Goal: Task Accomplishment & Management: Manage account settings

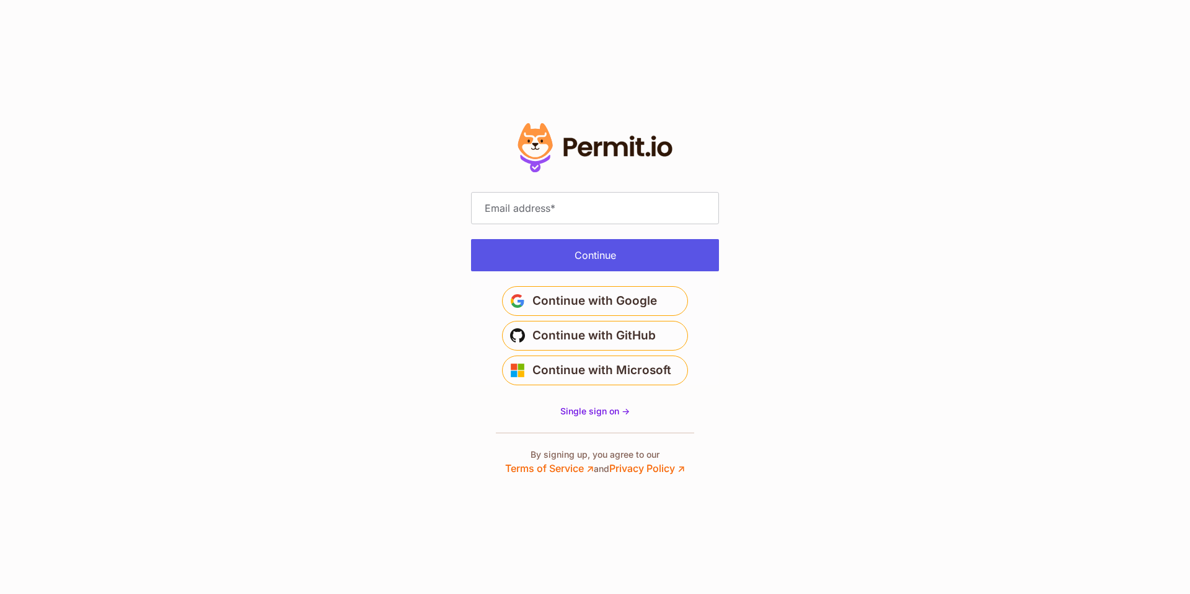
type input "**********"
click at [591, 262] on button "Continue" at bounding box center [595, 255] width 248 height 32
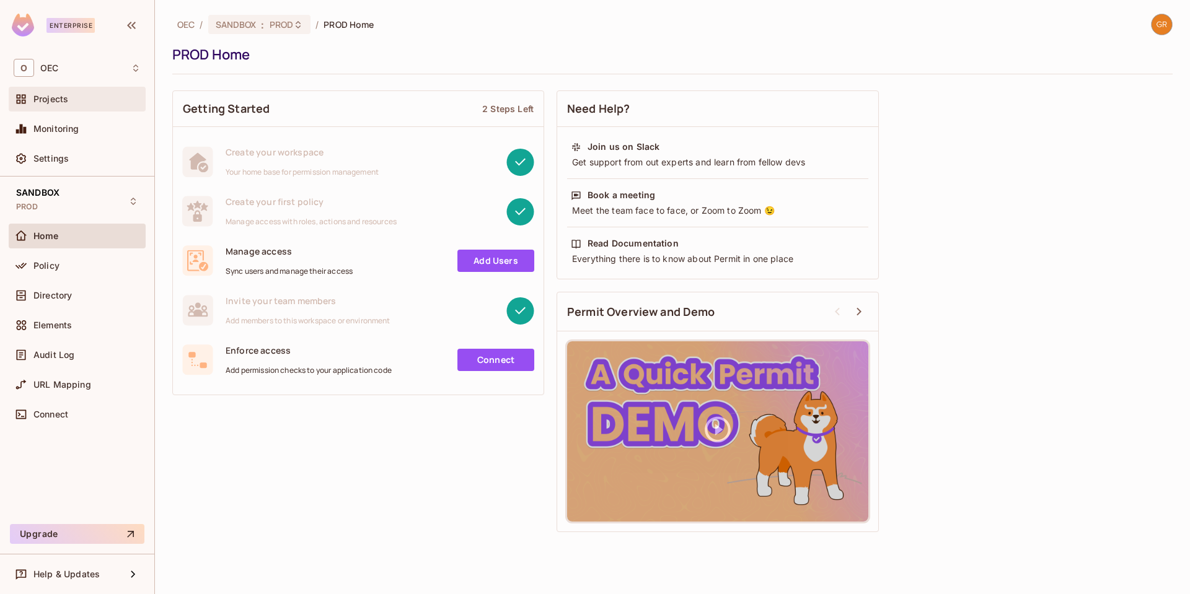
click at [46, 97] on span "Projects" at bounding box center [50, 99] width 35 height 10
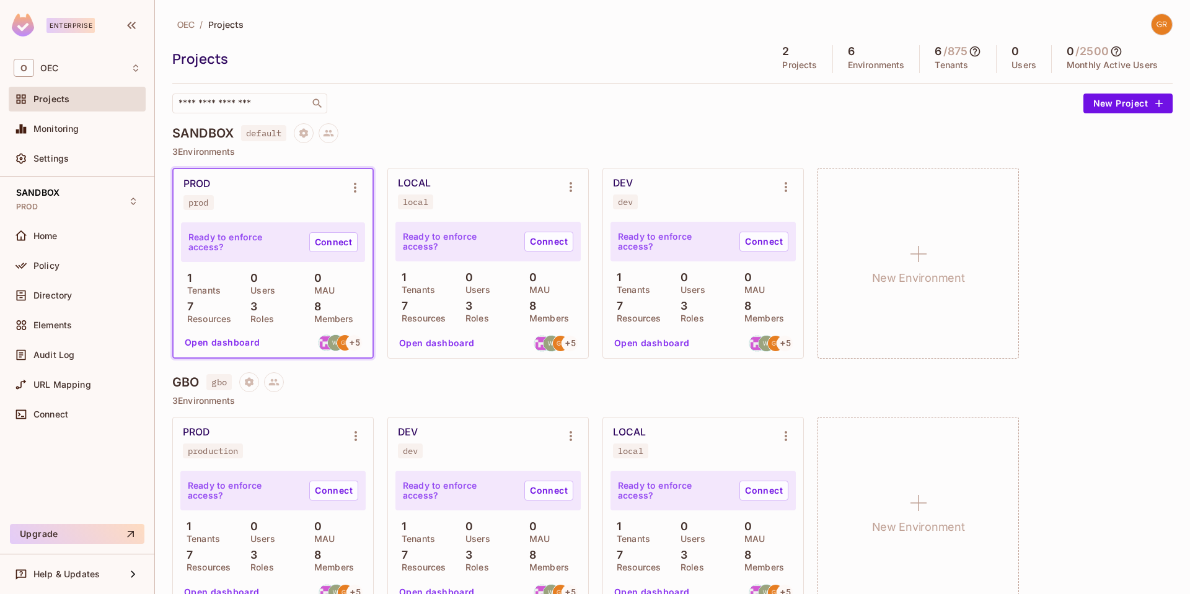
scroll to position [27, 0]
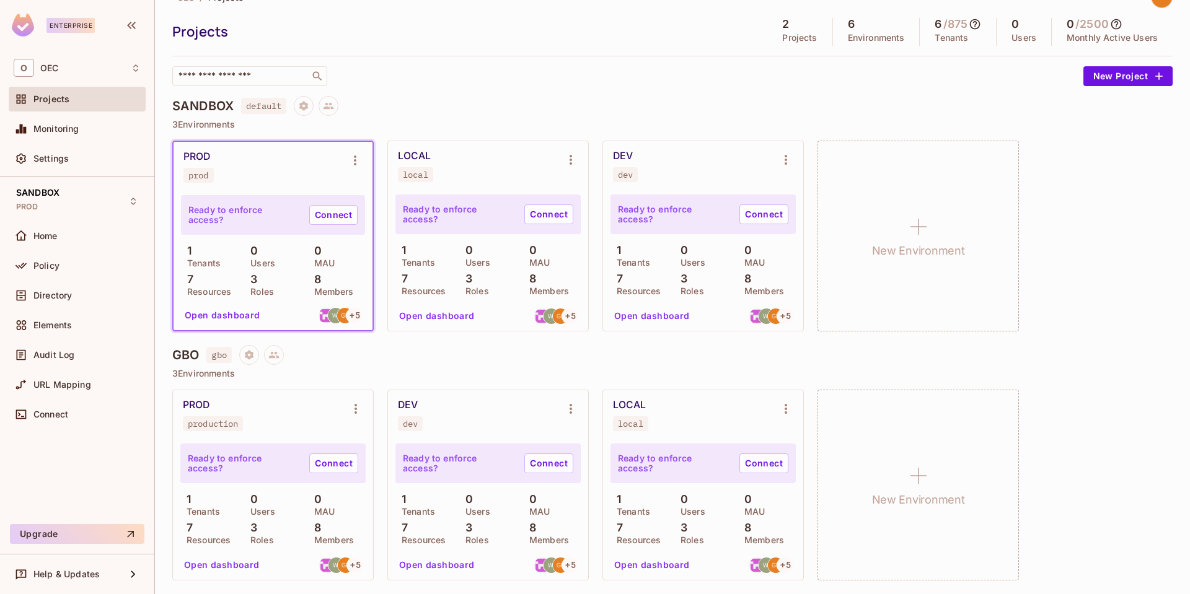
click at [726, 402] on div "LOCAL local" at bounding box center [693, 415] width 161 height 32
click at [780, 403] on icon "Environment settings" at bounding box center [785, 409] width 15 height 15
click at [392, 10] on div at bounding box center [595, 297] width 1190 height 594
click at [214, 104] on h4 "SANDBOX" at bounding box center [202, 106] width 61 height 15
click at [751, 463] on link "Connect" at bounding box center [763, 464] width 49 height 20
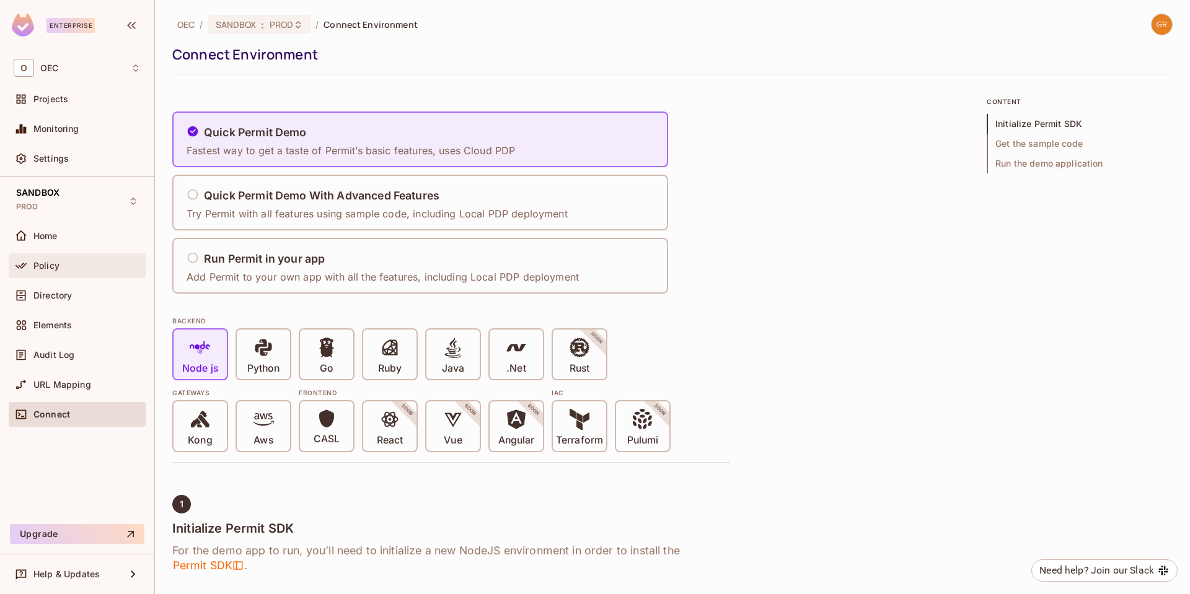
click at [36, 259] on div "Policy" at bounding box center [77, 265] width 127 height 15
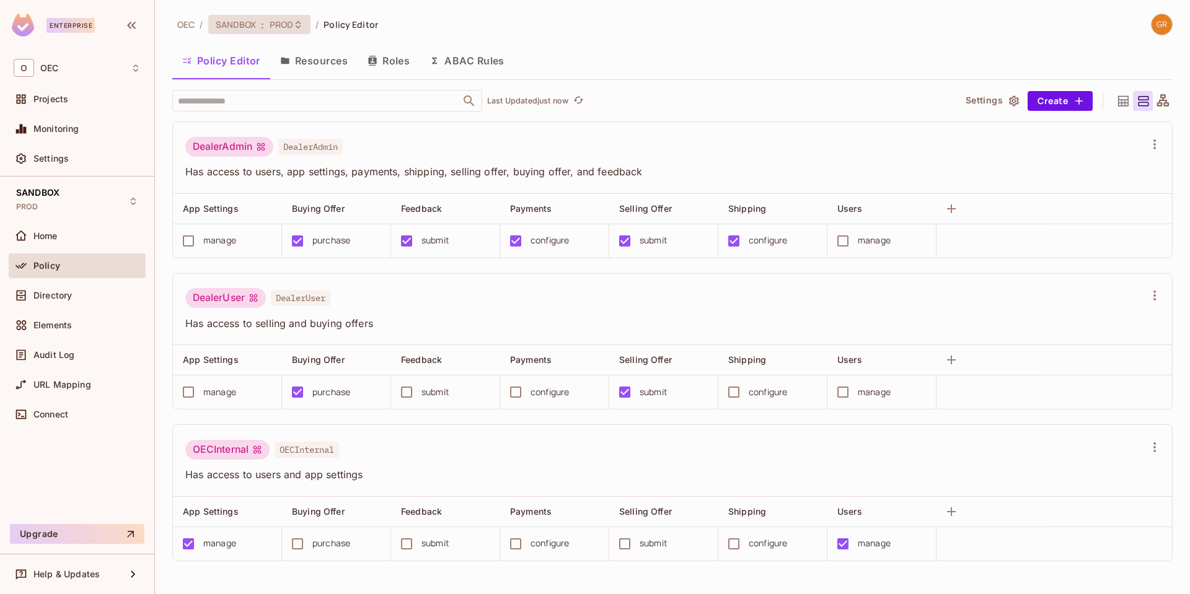
click at [273, 25] on span "PROD" at bounding box center [282, 25] width 24 height 12
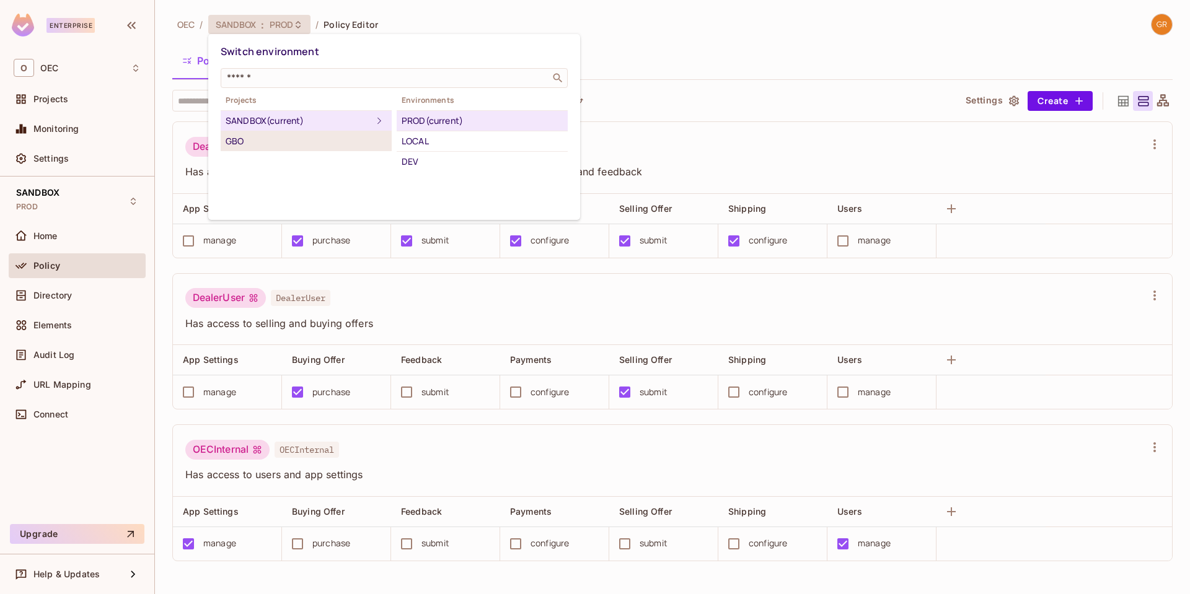
click at [239, 141] on div "GBO" at bounding box center [306, 141] width 161 height 15
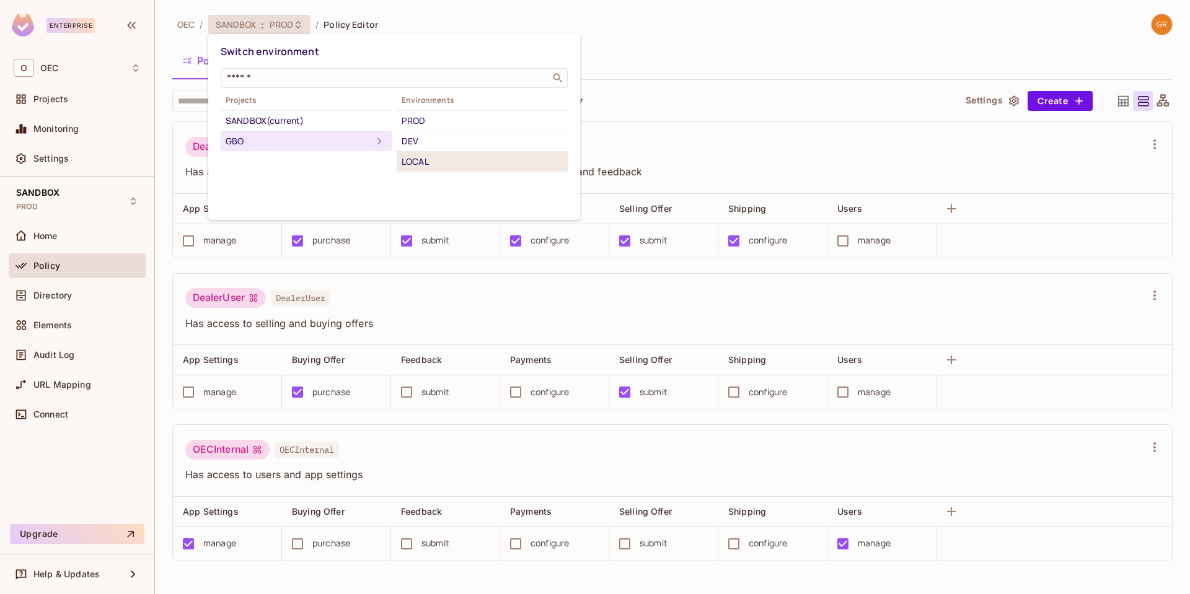
click at [435, 162] on div "LOCAL" at bounding box center [482, 161] width 161 height 15
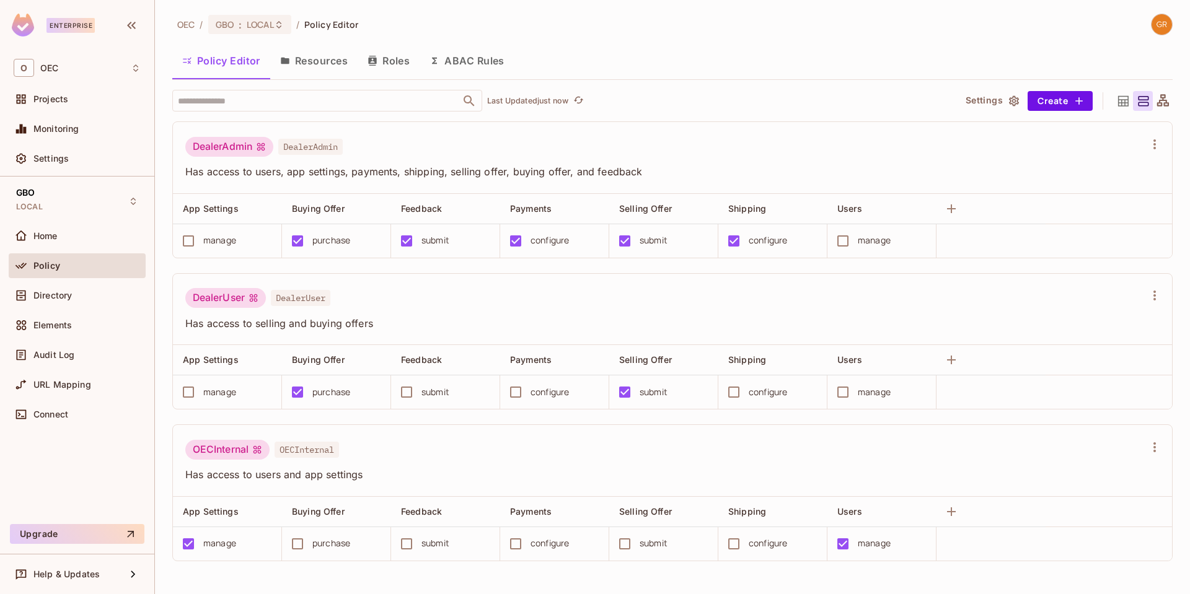
click at [320, 65] on button "Resources" at bounding box center [313, 60] width 87 height 31
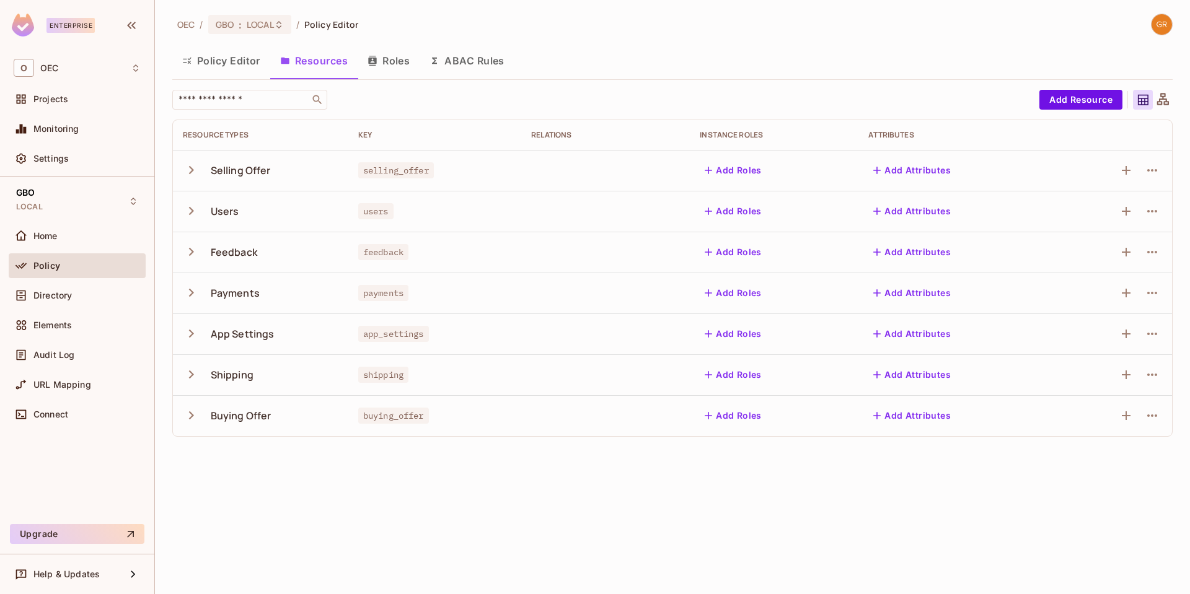
click at [185, 173] on icon "button" at bounding box center [191, 170] width 17 height 17
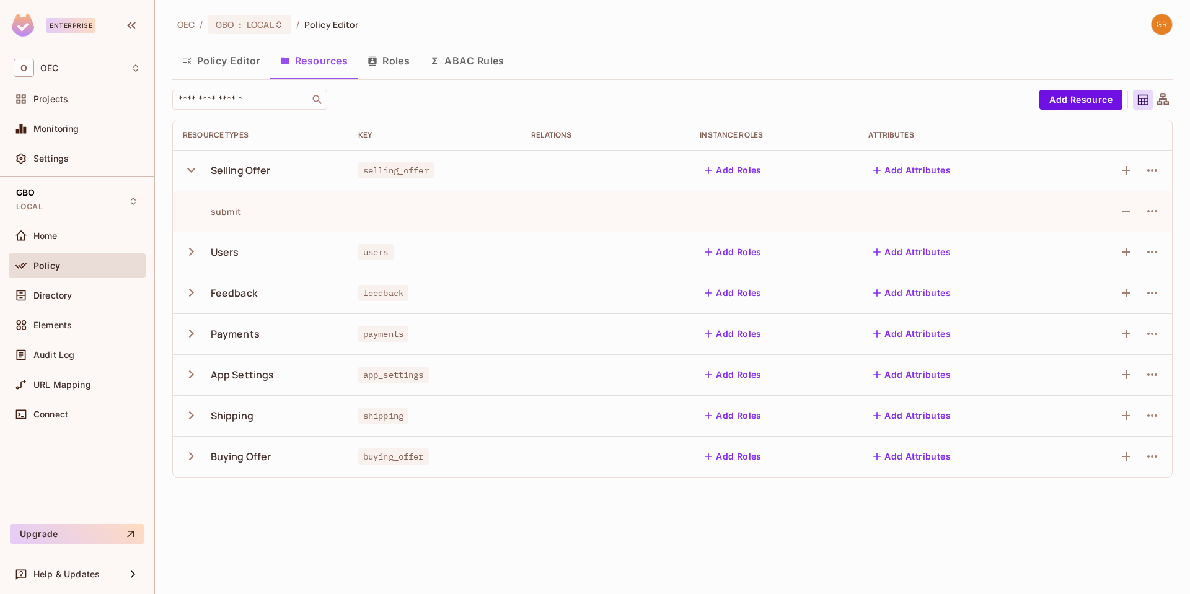
click at [190, 454] on icon "button" at bounding box center [191, 456] width 5 height 8
click at [190, 414] on icon "button" at bounding box center [191, 415] width 17 height 17
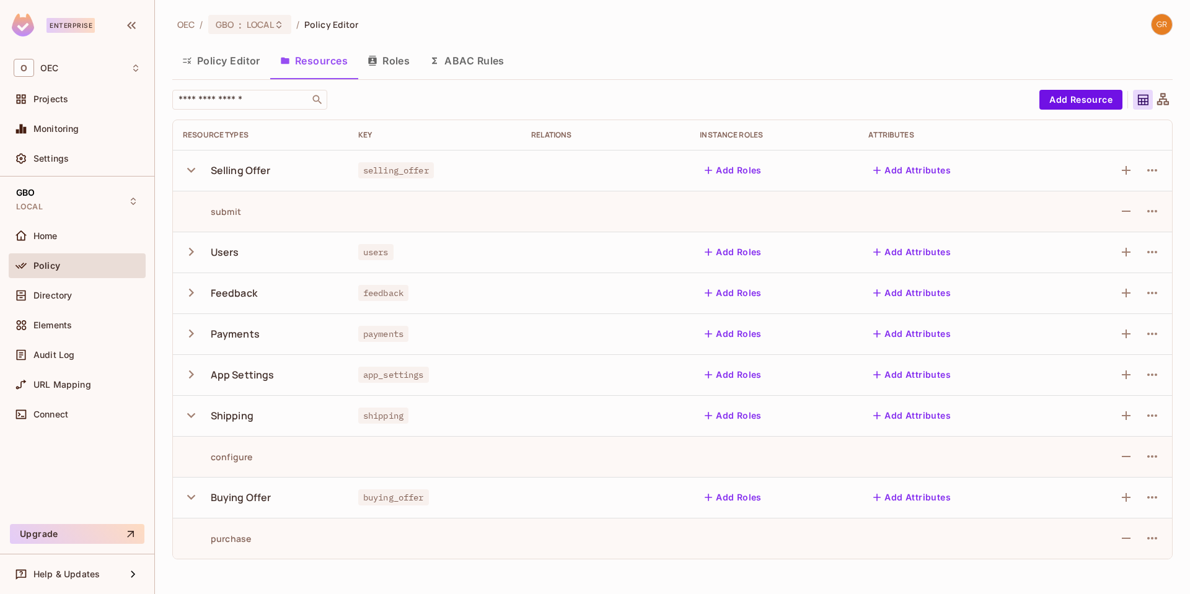
click at [190, 374] on icon "button" at bounding box center [191, 374] width 17 height 17
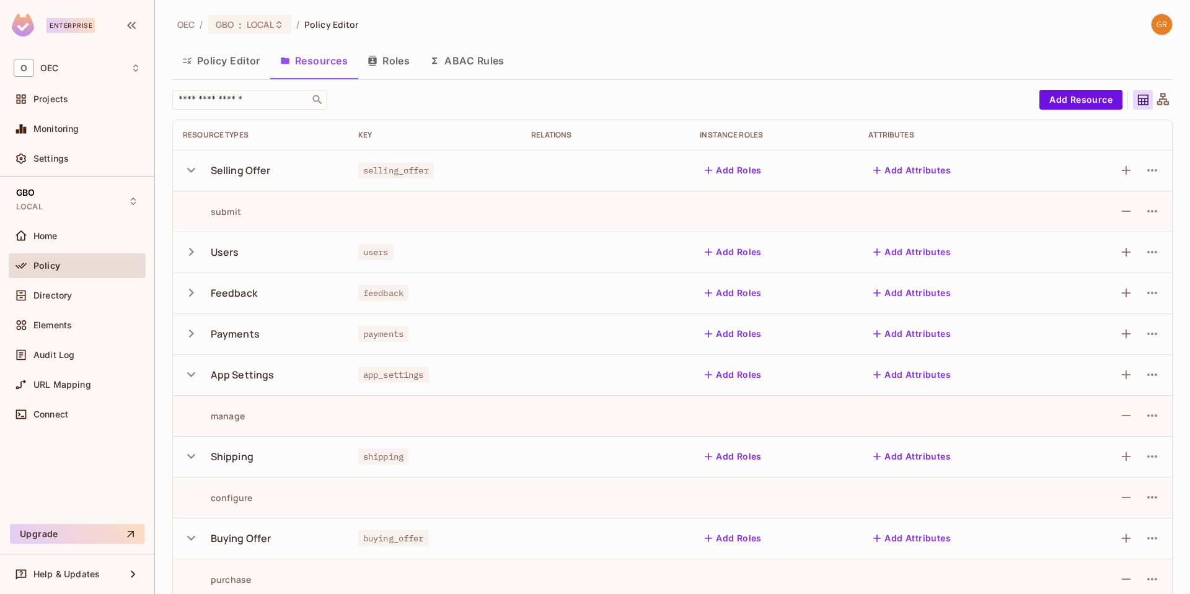
click at [195, 327] on icon "button" at bounding box center [191, 333] width 17 height 17
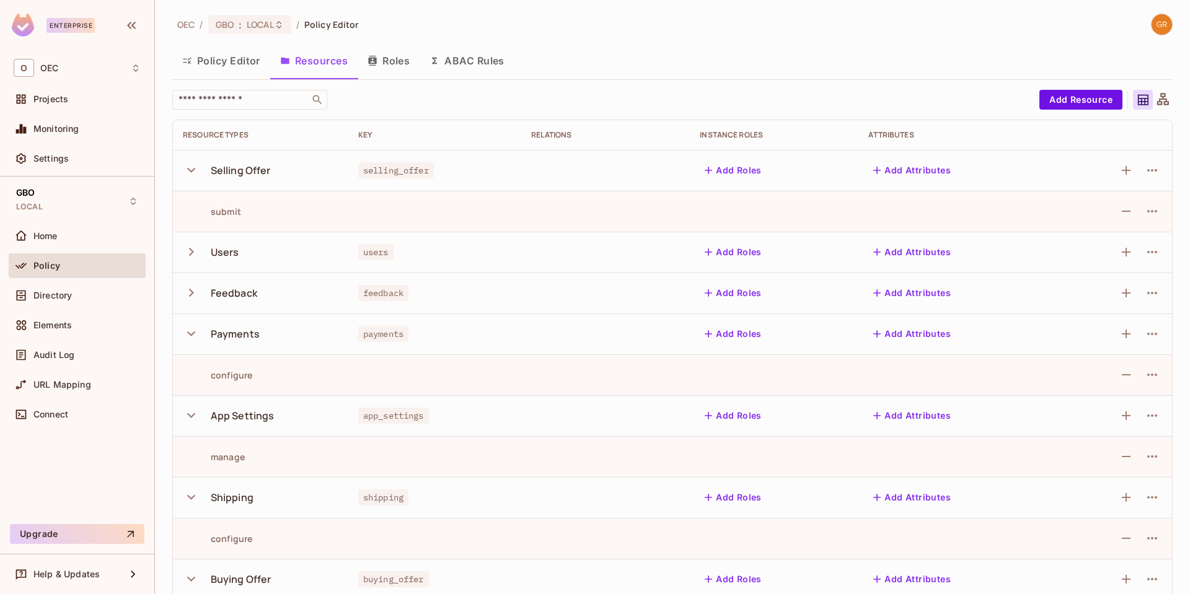
click at [196, 294] on icon "button" at bounding box center [191, 292] width 17 height 17
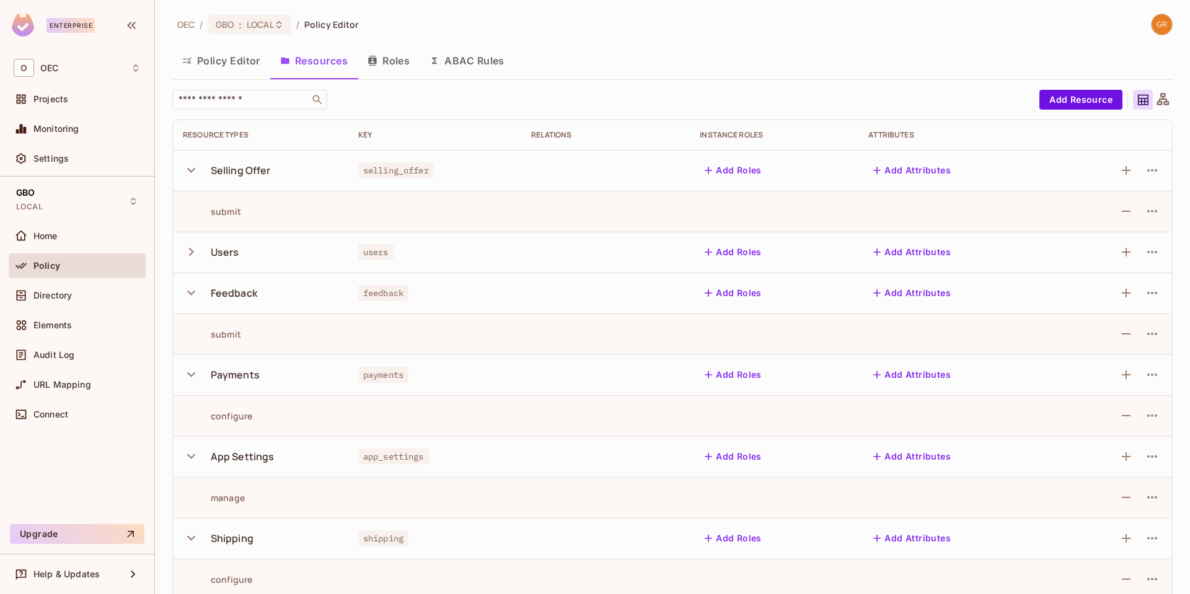
click at [191, 250] on icon "button" at bounding box center [191, 252] width 5 height 8
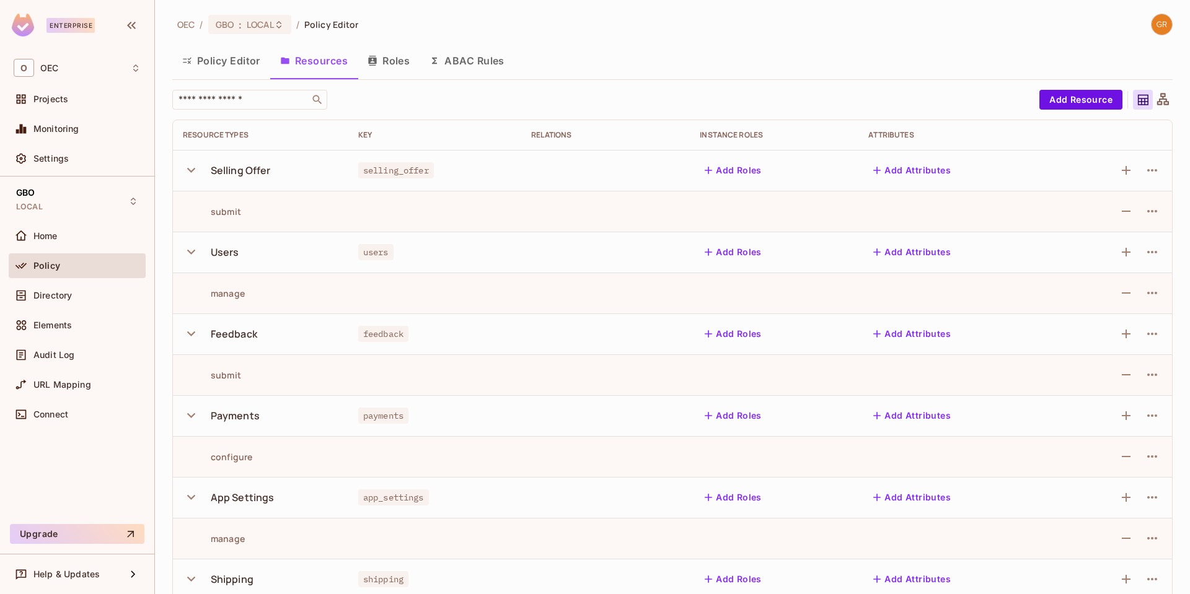
click at [390, 66] on button "Roles" at bounding box center [389, 60] width 62 height 31
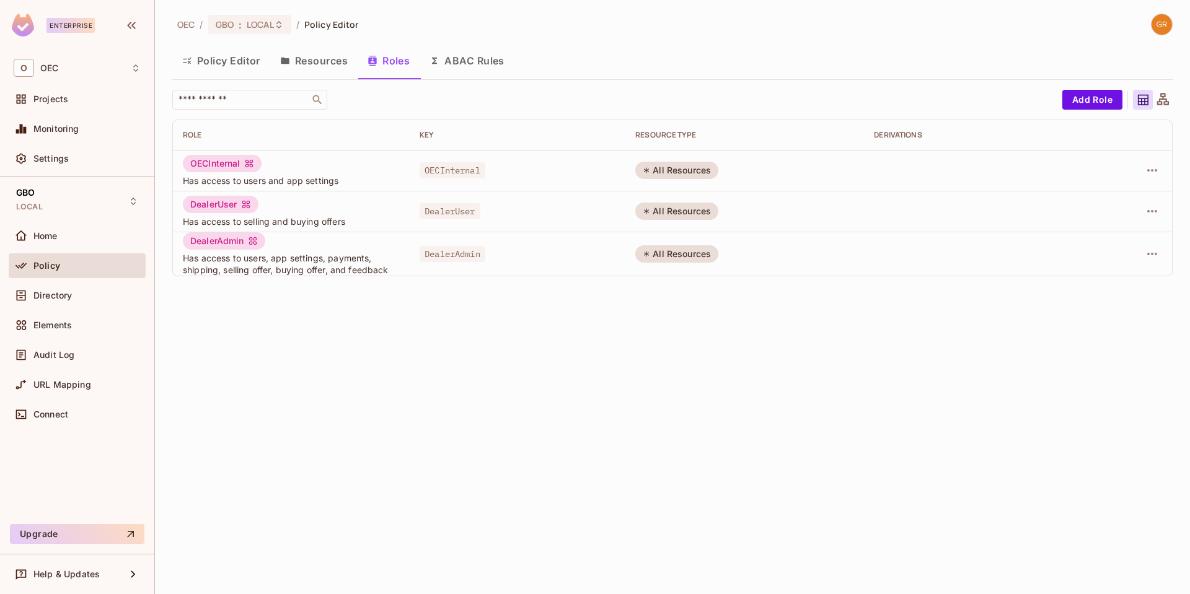
click at [500, 56] on button "ABAC Rules" at bounding box center [467, 60] width 95 height 31
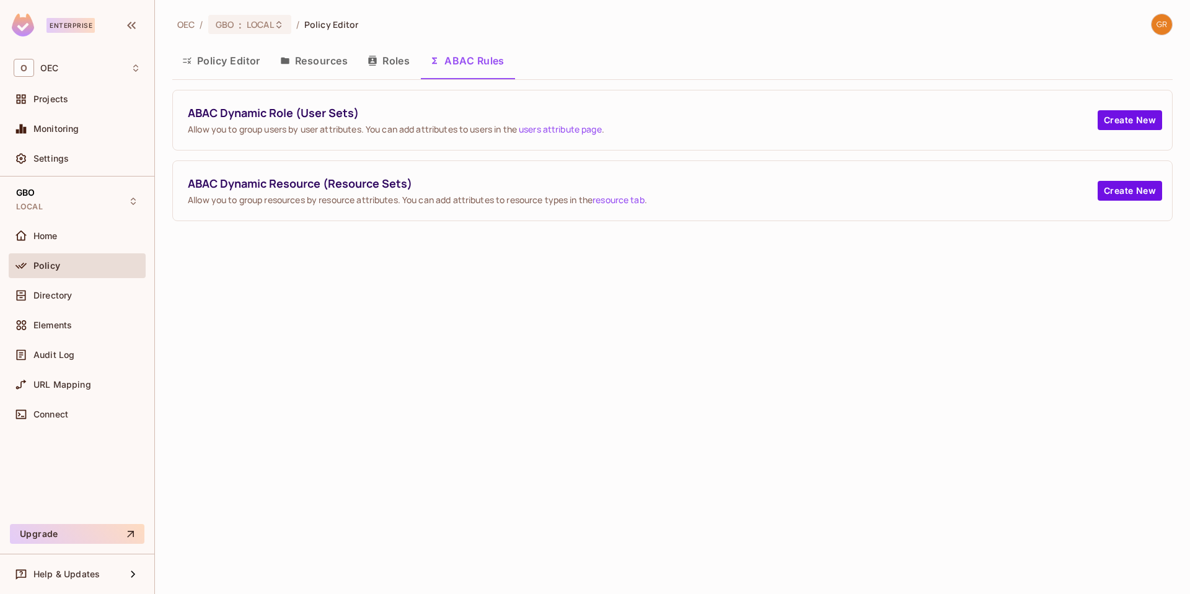
click at [218, 58] on button "Policy Editor" at bounding box center [221, 60] width 98 height 31
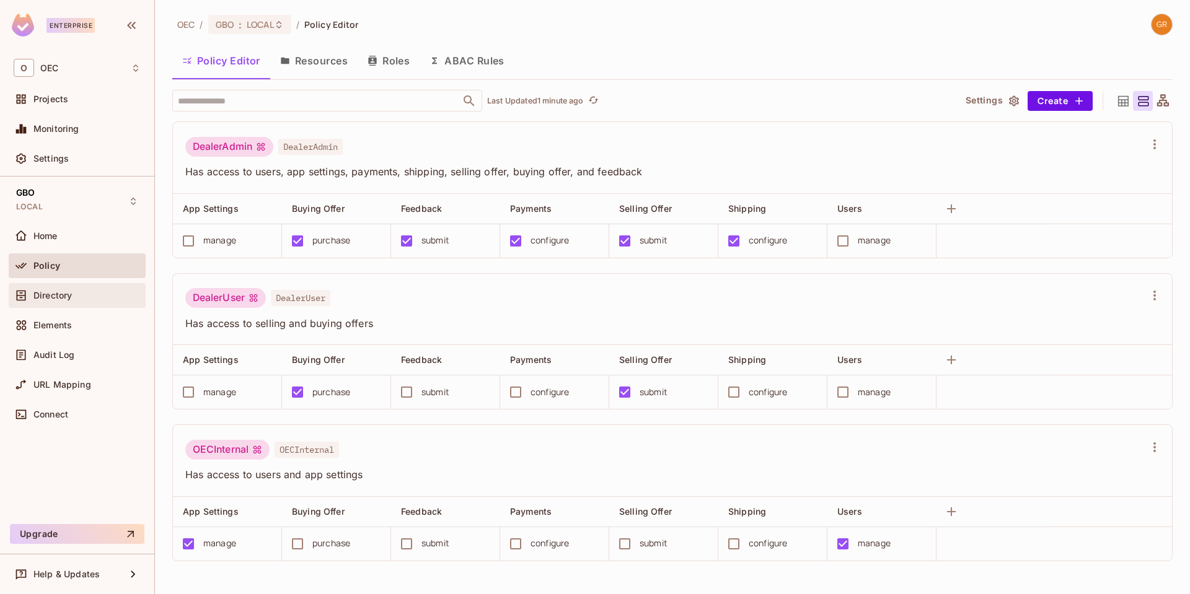
click at [70, 294] on span "Directory" at bounding box center [52, 296] width 38 height 10
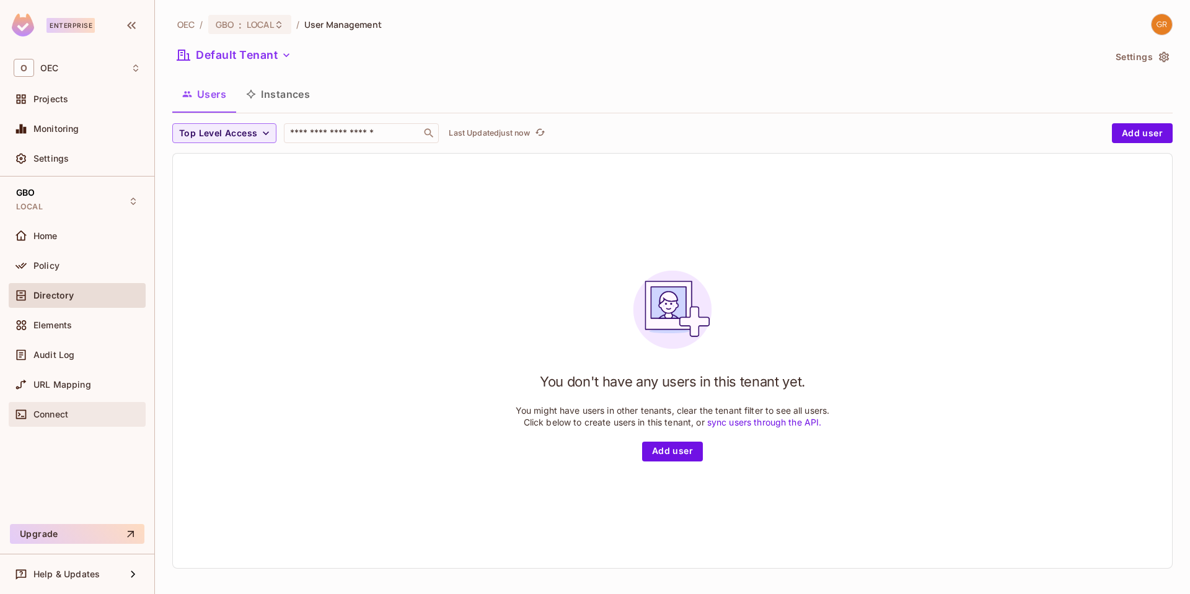
click at [51, 411] on span "Connect" at bounding box center [50, 415] width 35 height 10
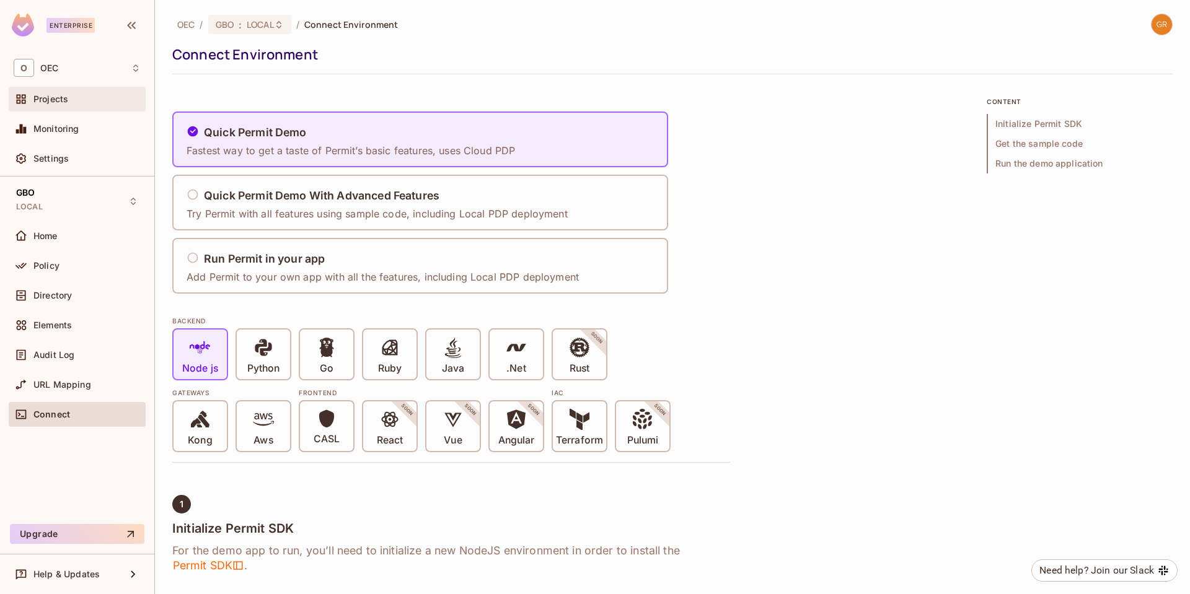
click at [51, 92] on div "Projects" at bounding box center [77, 99] width 127 height 15
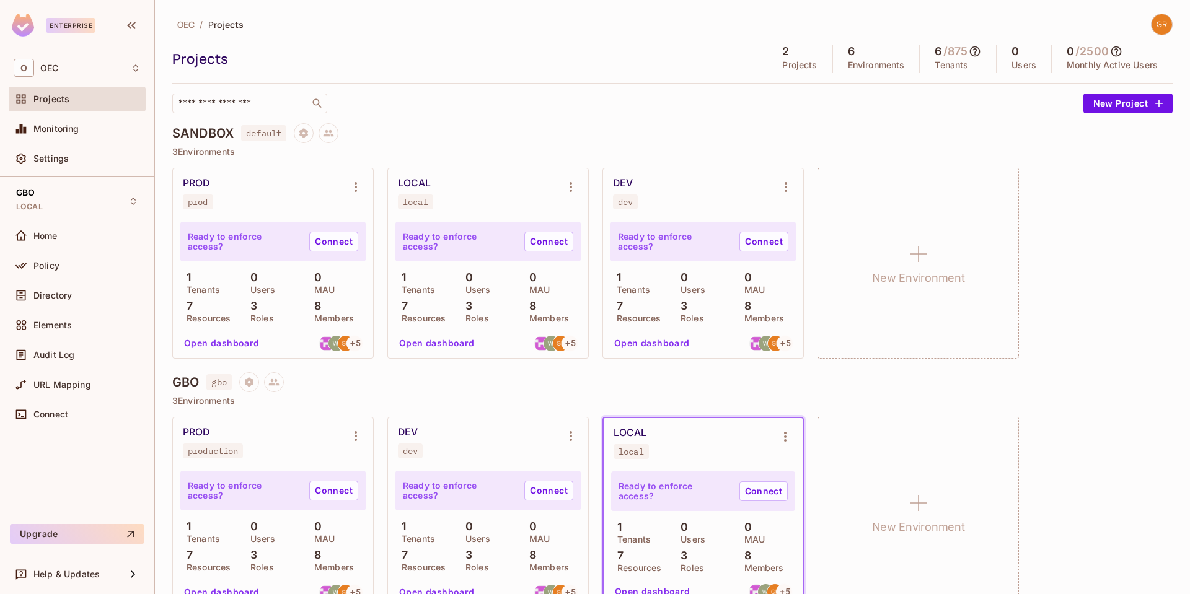
scroll to position [27, 0]
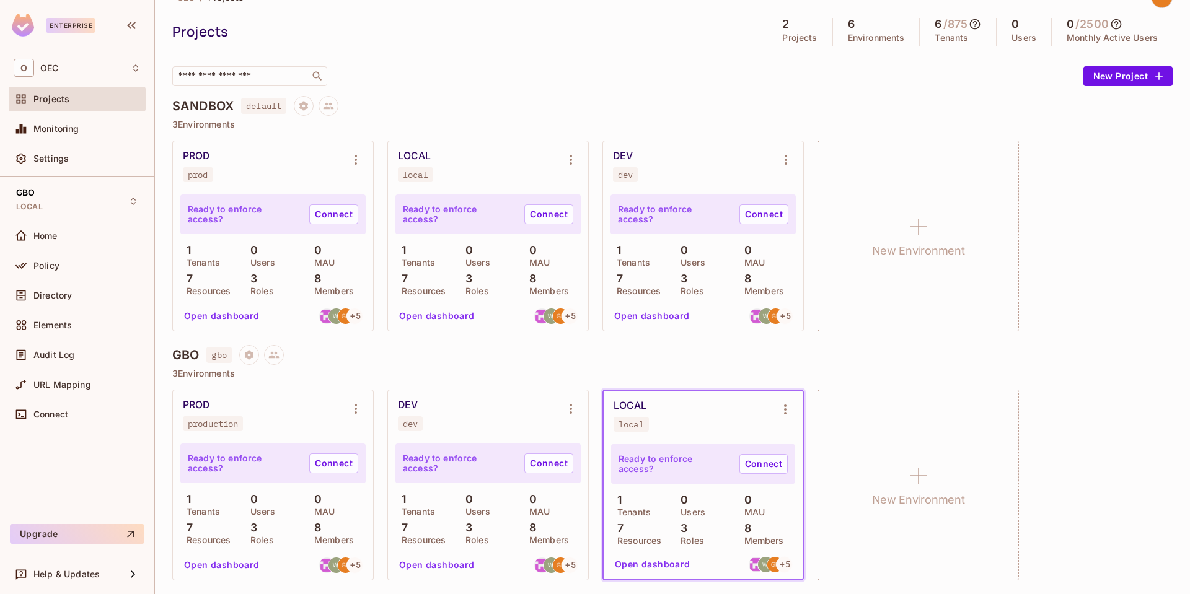
click at [648, 563] on button "Open dashboard" at bounding box center [653, 565] width 86 height 20
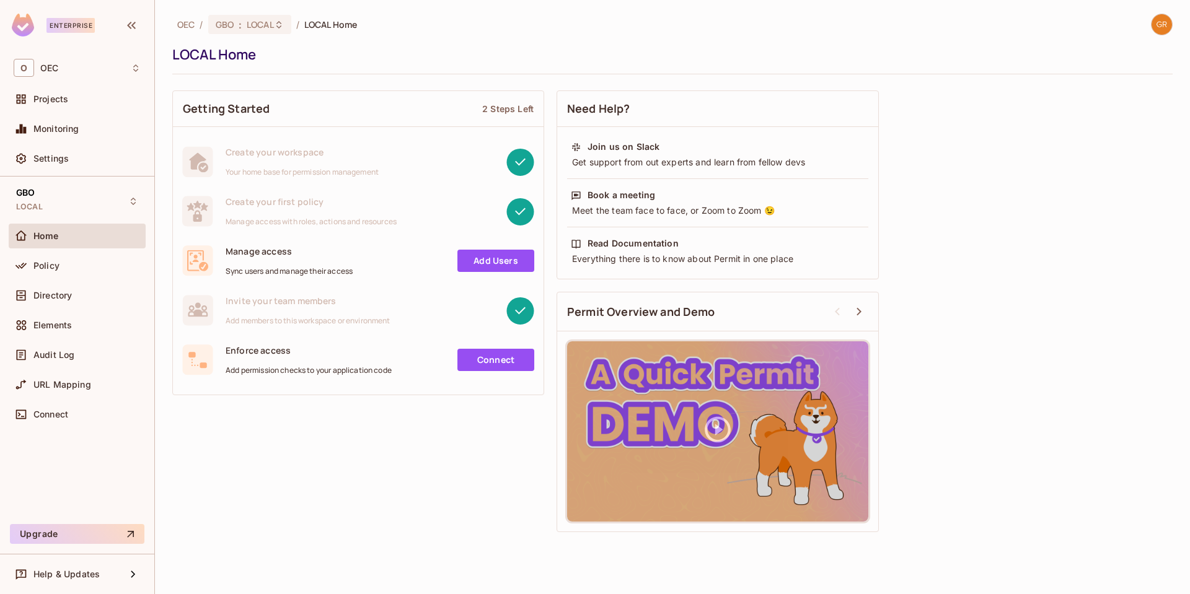
click at [495, 359] on link "Connect" at bounding box center [495, 360] width 77 height 22
click at [480, 262] on link "Add Users" at bounding box center [495, 261] width 77 height 22
click at [504, 361] on link "Connect" at bounding box center [495, 360] width 77 height 22
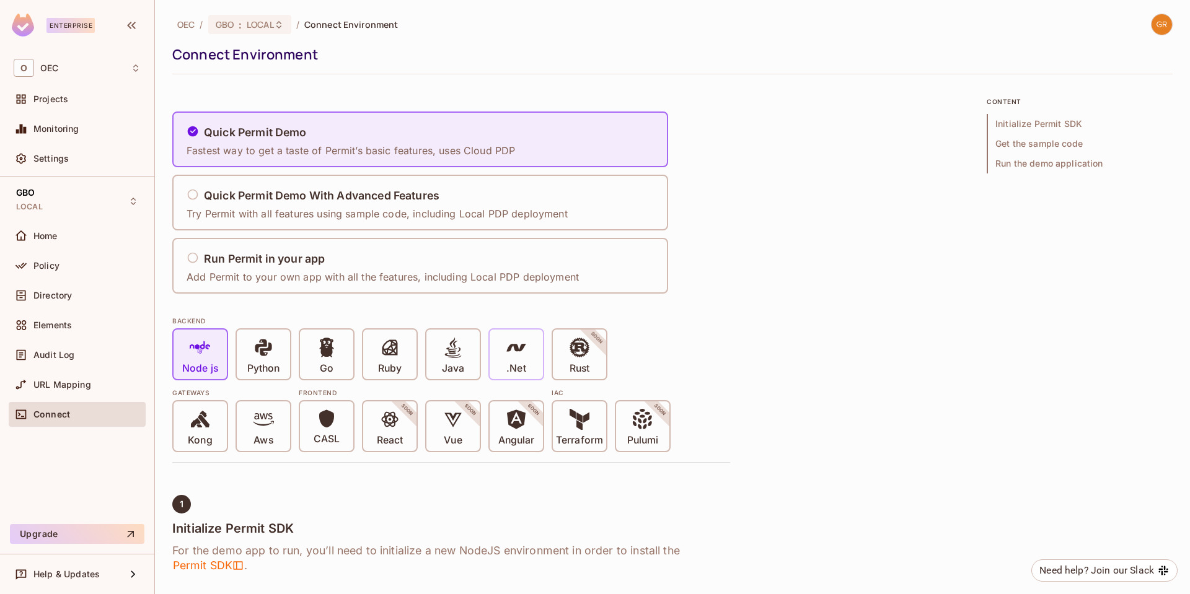
click at [524, 354] on icon at bounding box center [516, 347] width 21 height 21
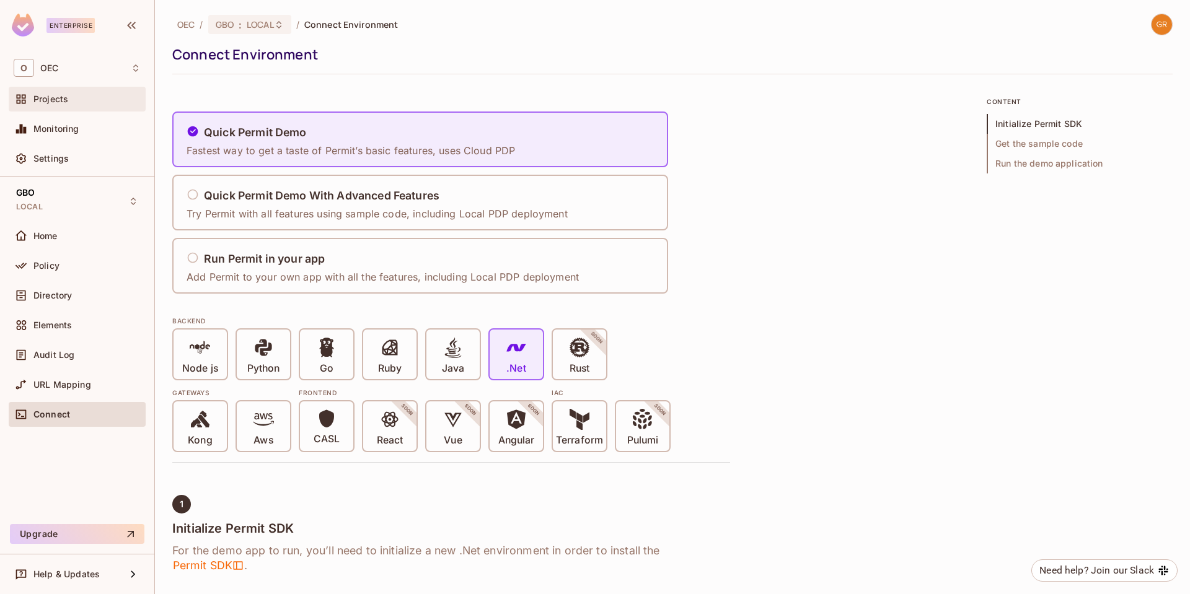
click at [51, 98] on span "Projects" at bounding box center [50, 99] width 35 height 10
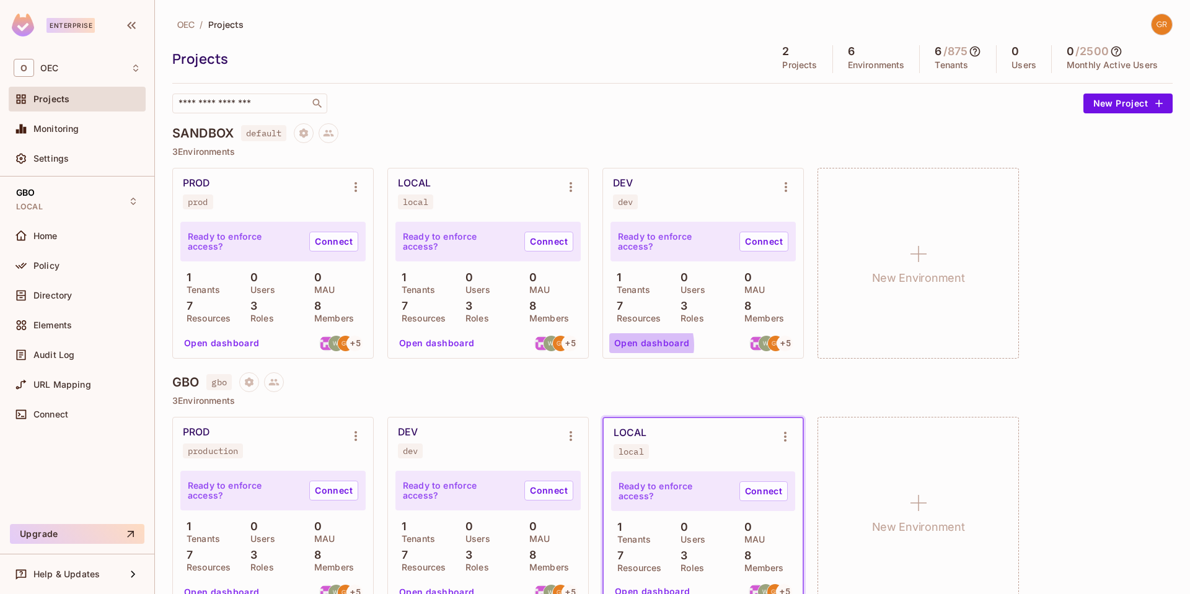
click at [633, 345] on button "Open dashboard" at bounding box center [652, 343] width 86 height 20
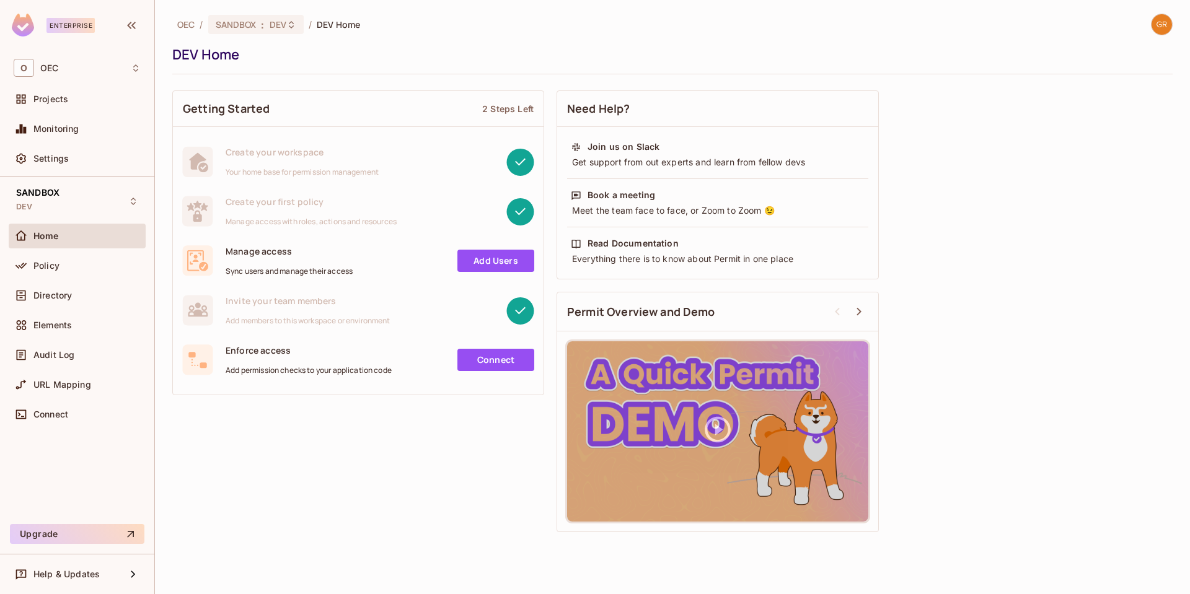
click at [489, 266] on link "Add Users" at bounding box center [495, 261] width 77 height 22
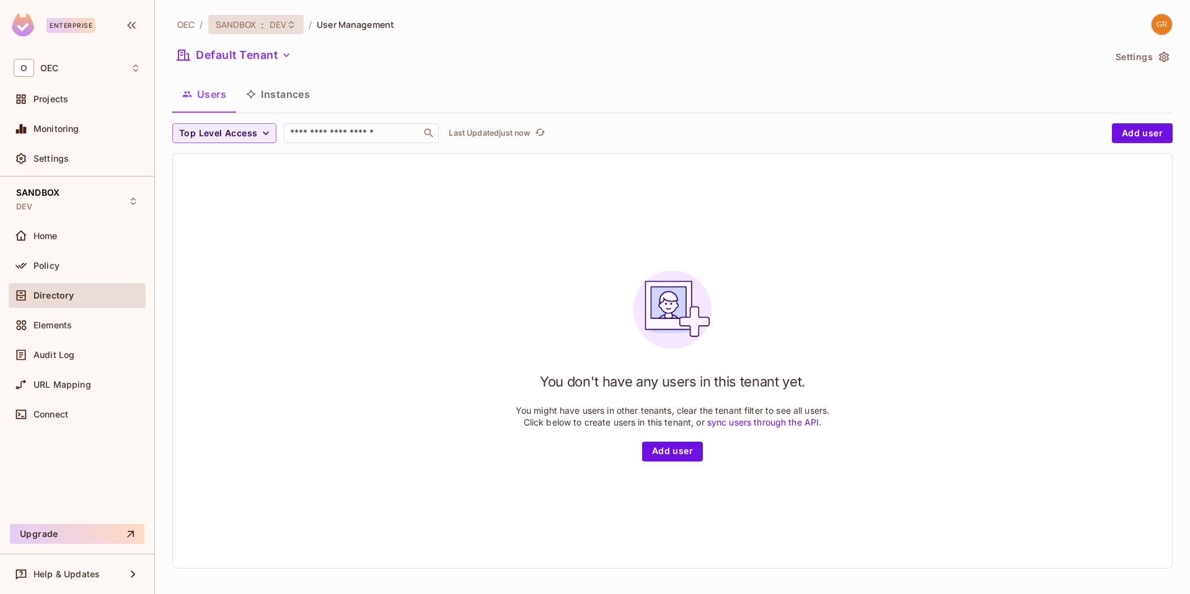
click at [291, 27] on icon at bounding box center [291, 23] width 5 height 7
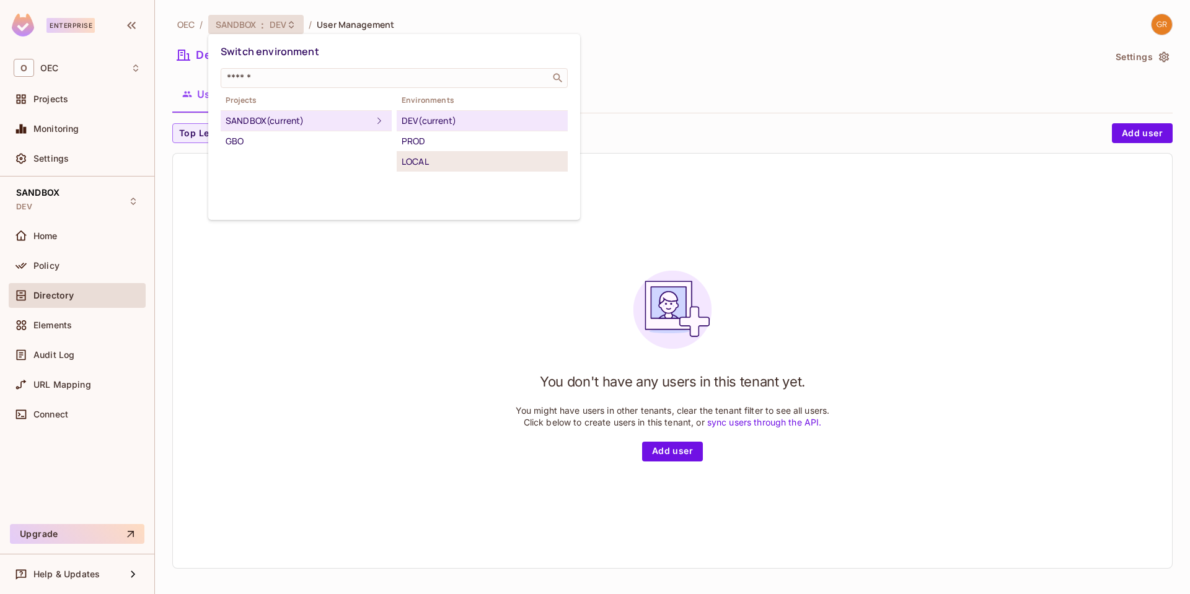
click at [428, 160] on div "LOCAL" at bounding box center [482, 161] width 161 height 15
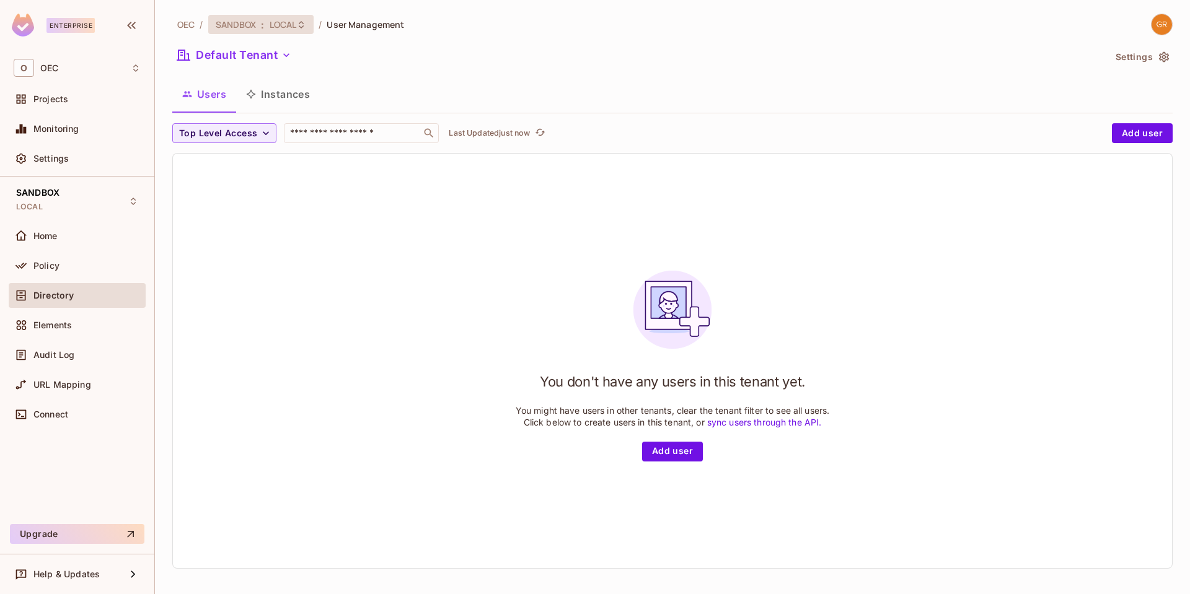
click at [305, 25] on icon at bounding box center [301, 25] width 10 height 10
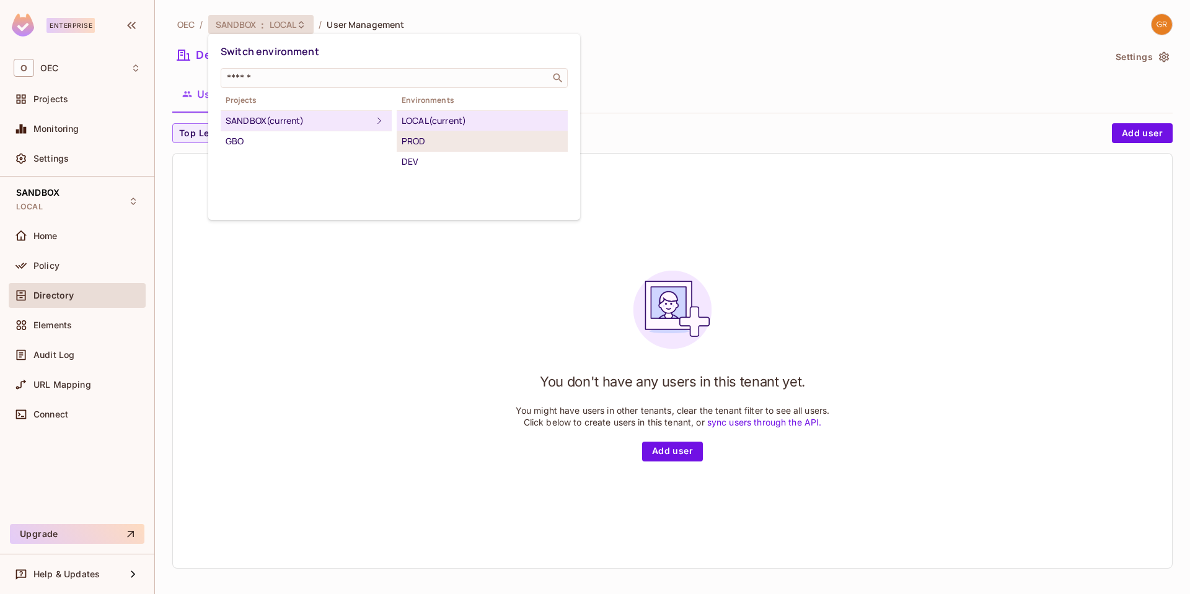
click at [413, 144] on div "PROD" at bounding box center [482, 141] width 161 height 15
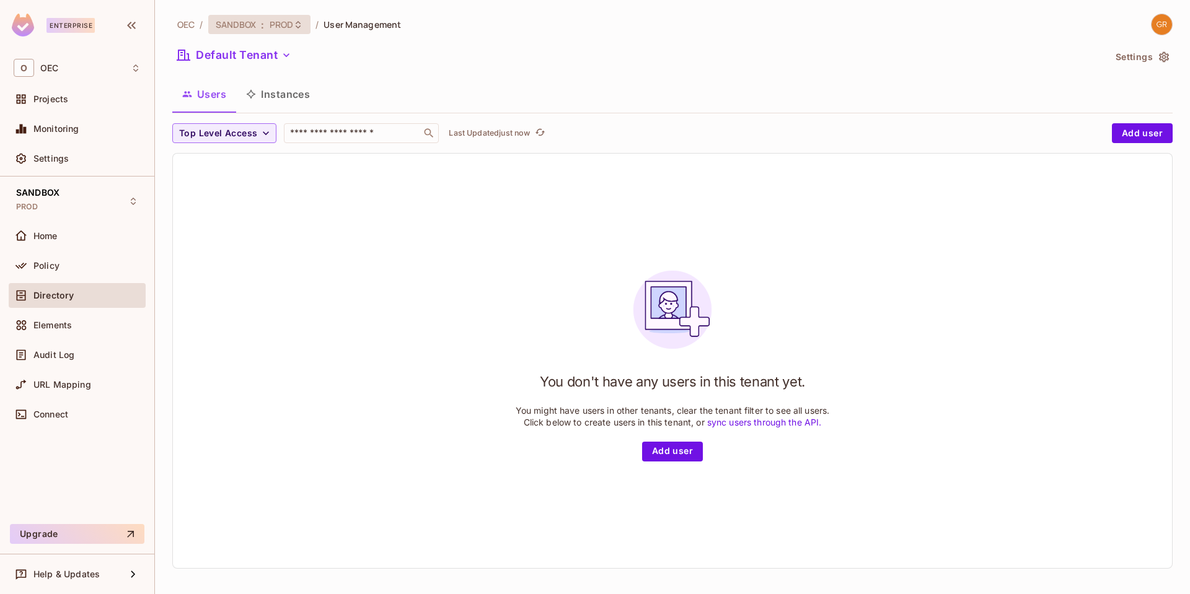
click at [263, 25] on span ":" at bounding box center [262, 25] width 4 height 10
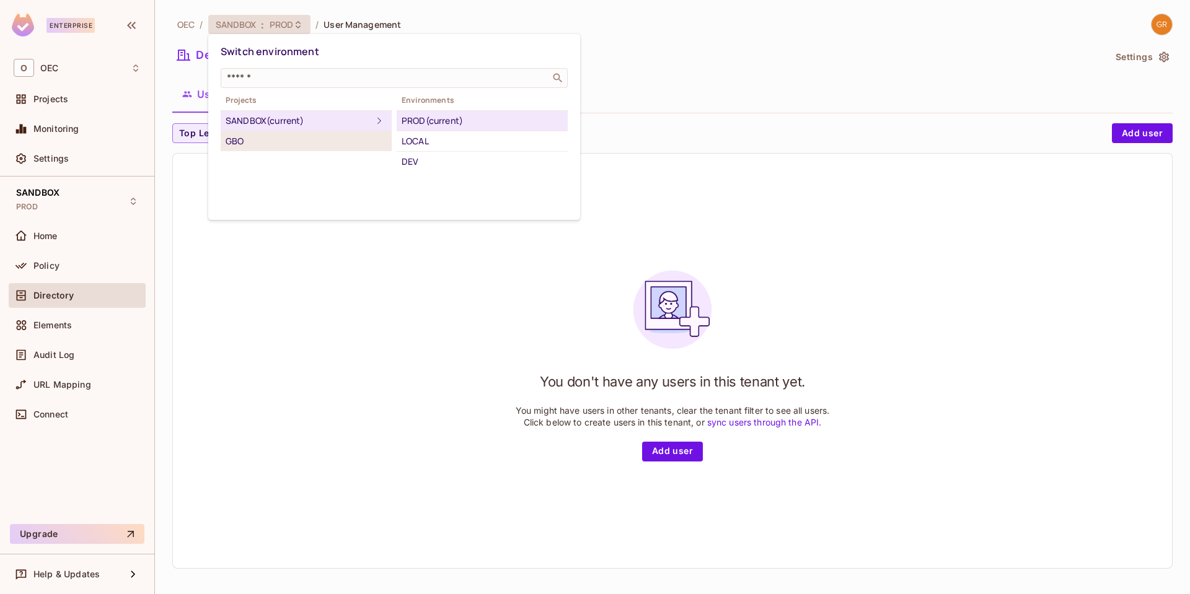
click at [245, 147] on div "GBO" at bounding box center [306, 141] width 161 height 15
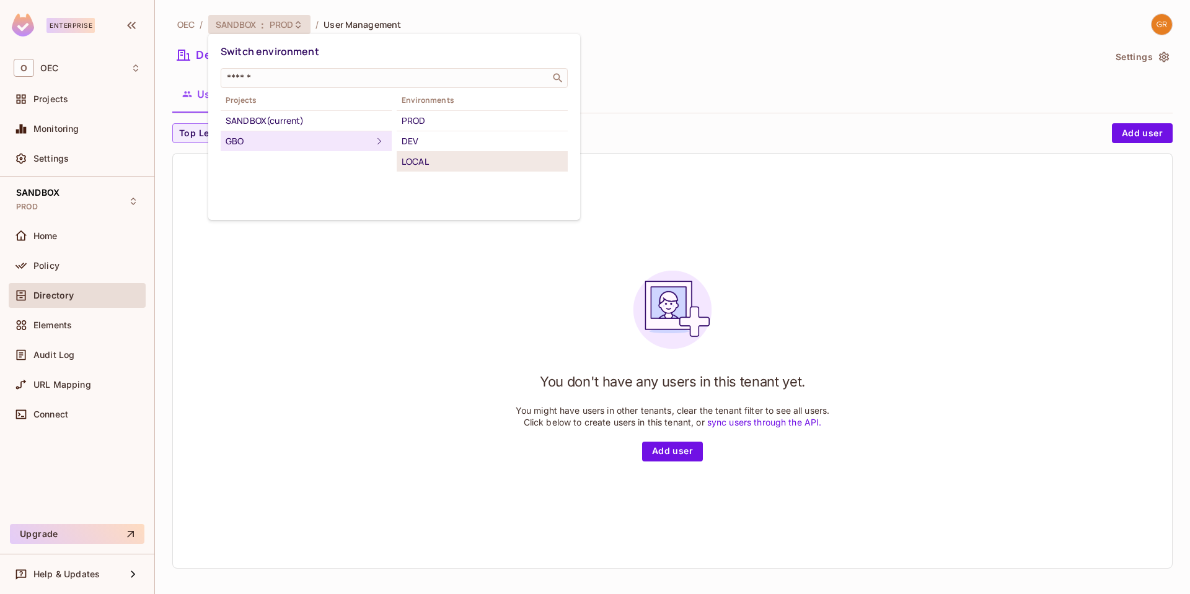
click at [428, 154] on li "LOCAL" at bounding box center [482, 162] width 171 height 20
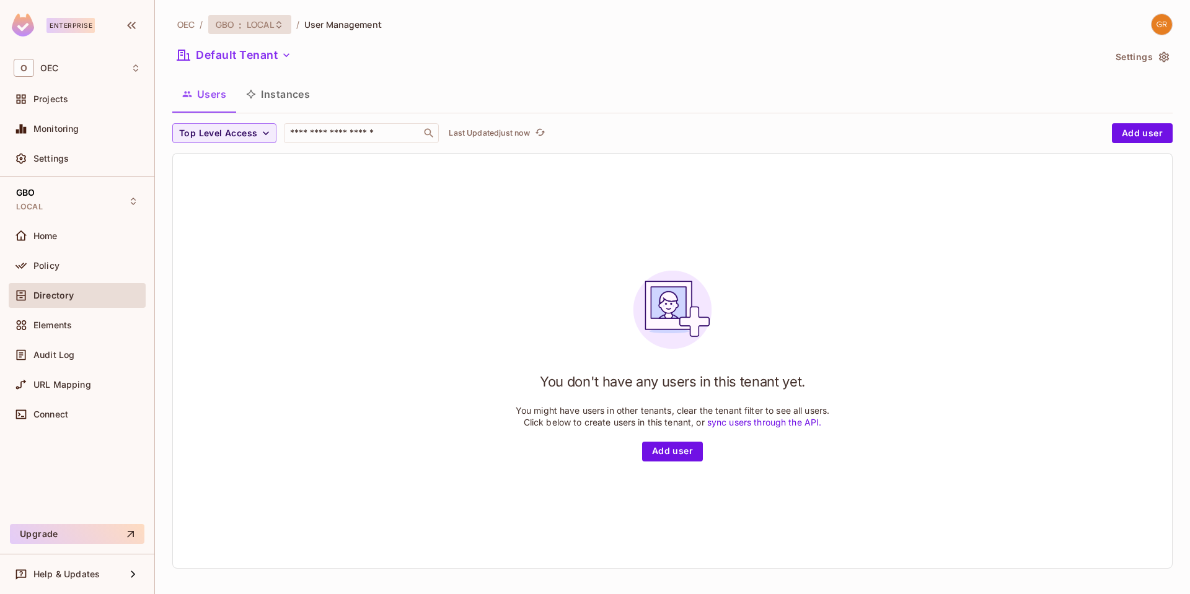
click at [271, 22] on span "LOCAL" at bounding box center [260, 25] width 27 height 12
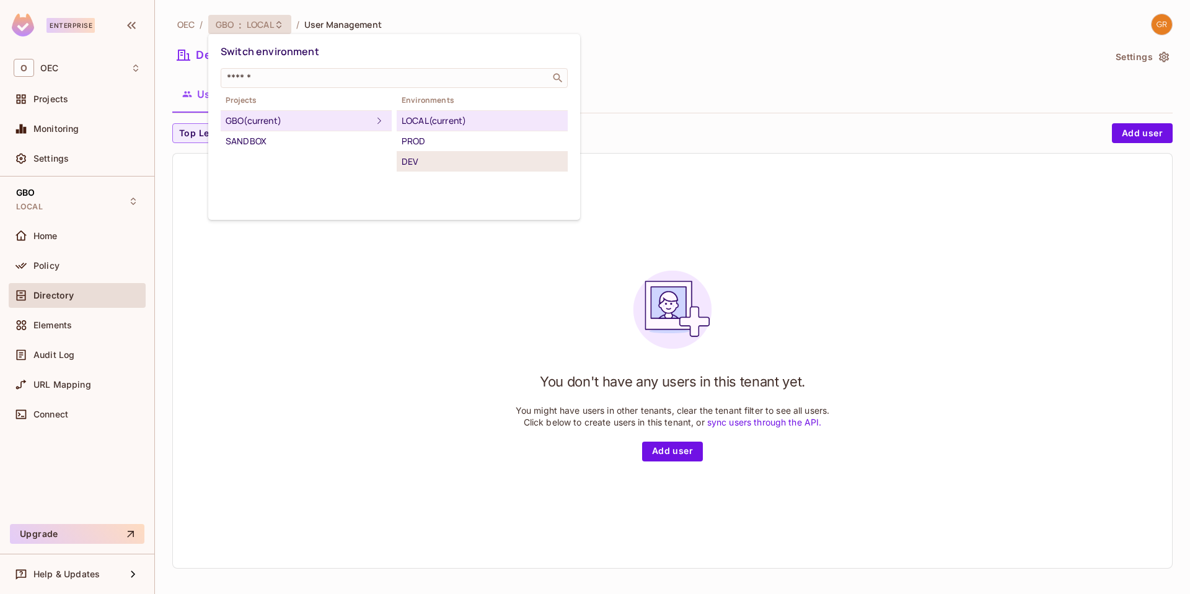
click at [408, 162] on div "DEV" at bounding box center [482, 161] width 161 height 15
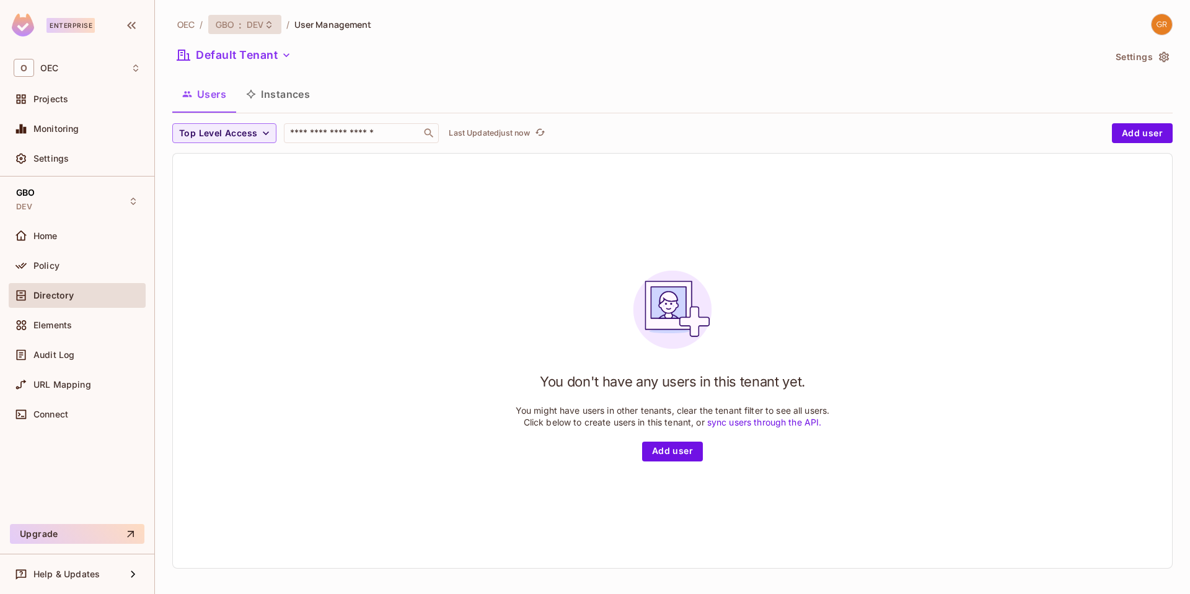
click at [265, 23] on icon at bounding box center [269, 25] width 10 height 10
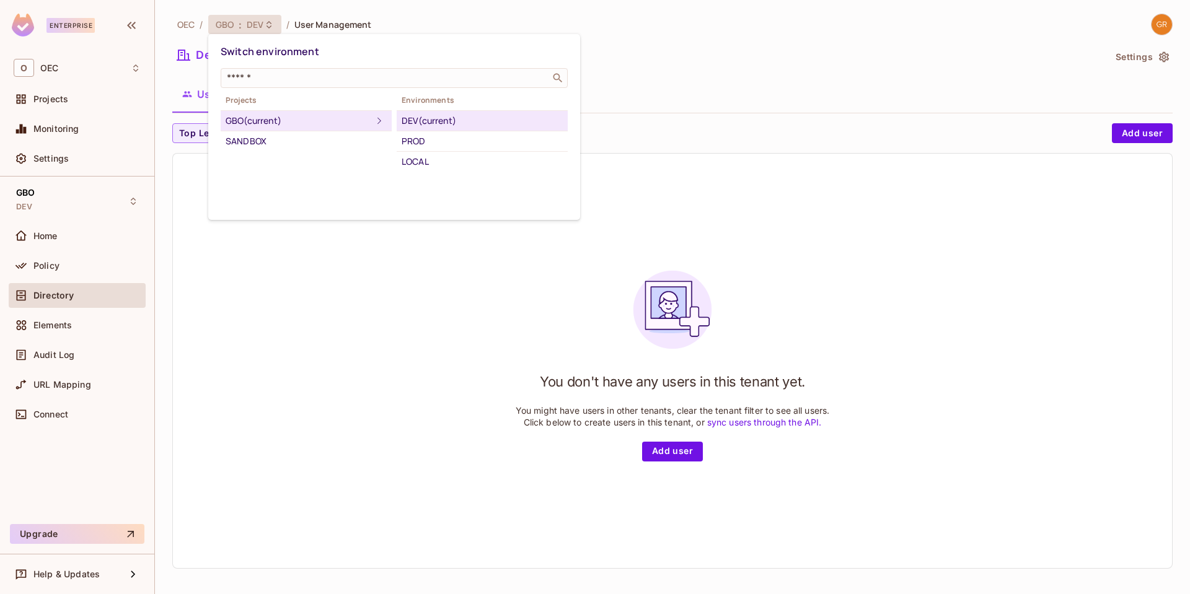
click at [705, 44] on div at bounding box center [595, 297] width 1190 height 594
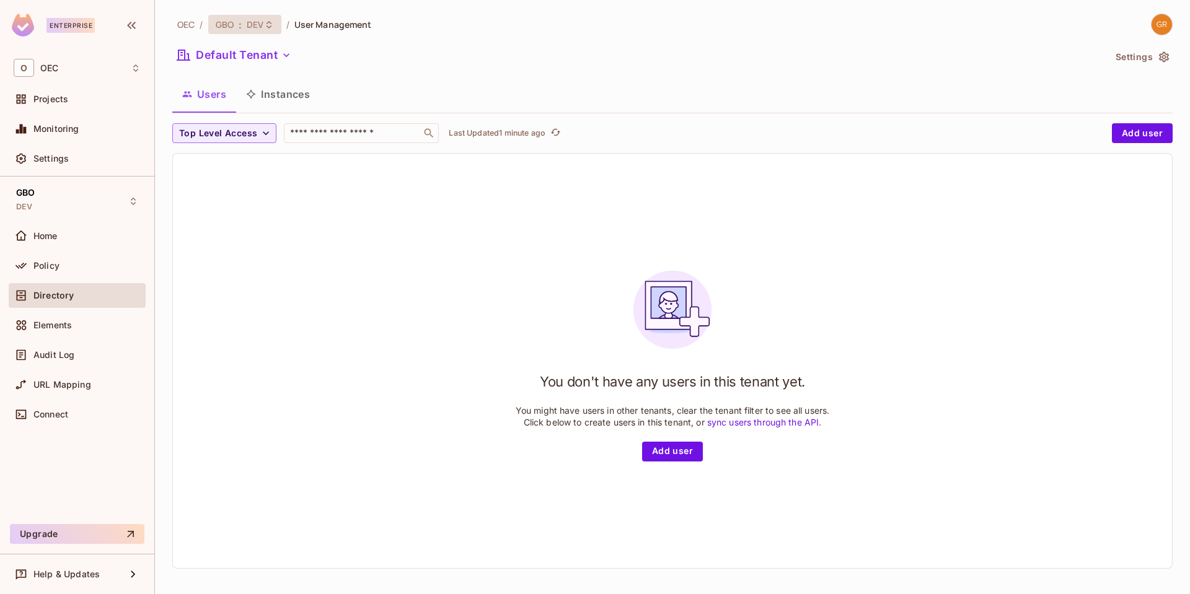
click at [268, 23] on icon at bounding box center [269, 25] width 10 height 10
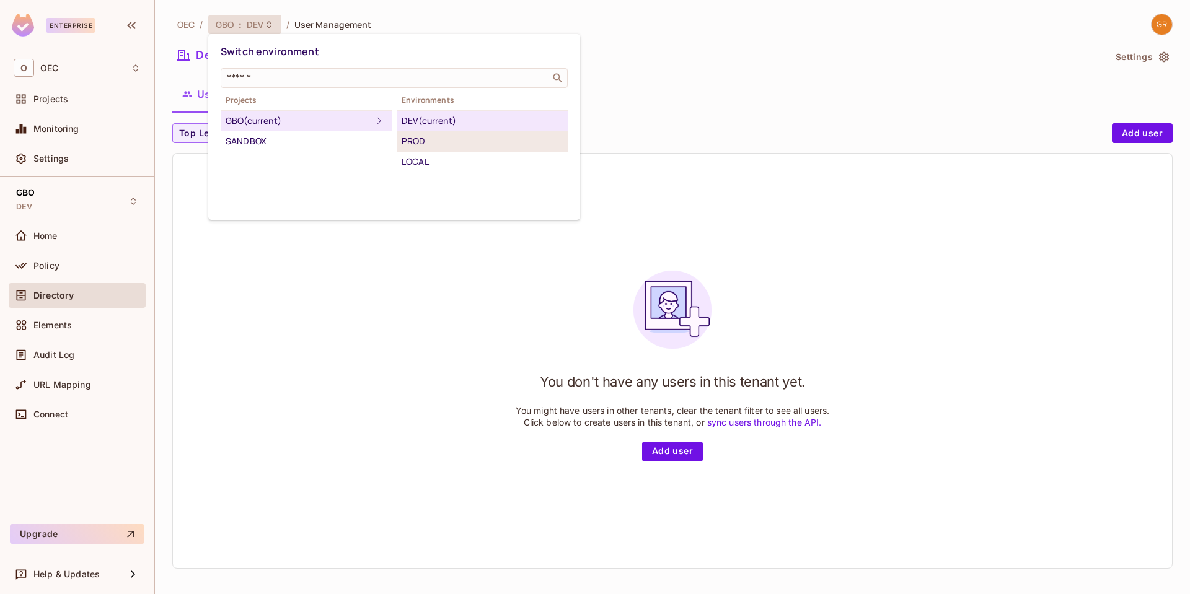
click at [412, 140] on div "PROD" at bounding box center [482, 141] width 161 height 15
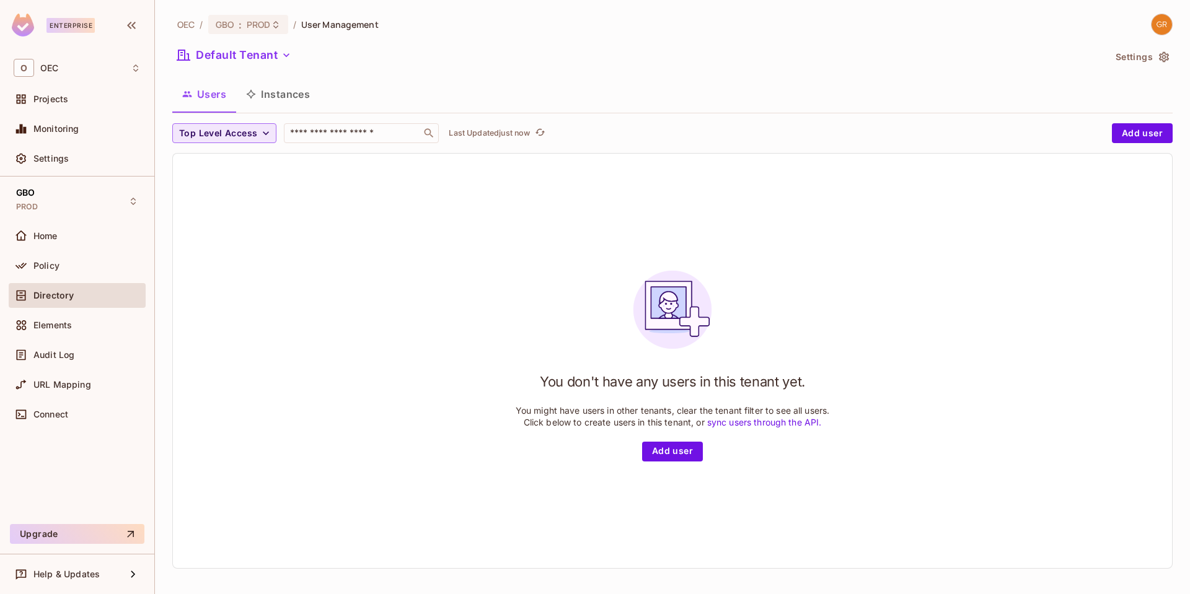
click at [270, 139] on icon "button" at bounding box center [266, 133] width 12 height 12
click at [266, 133] on div at bounding box center [595, 297] width 1190 height 594
click at [273, 23] on icon at bounding box center [276, 25] width 10 height 10
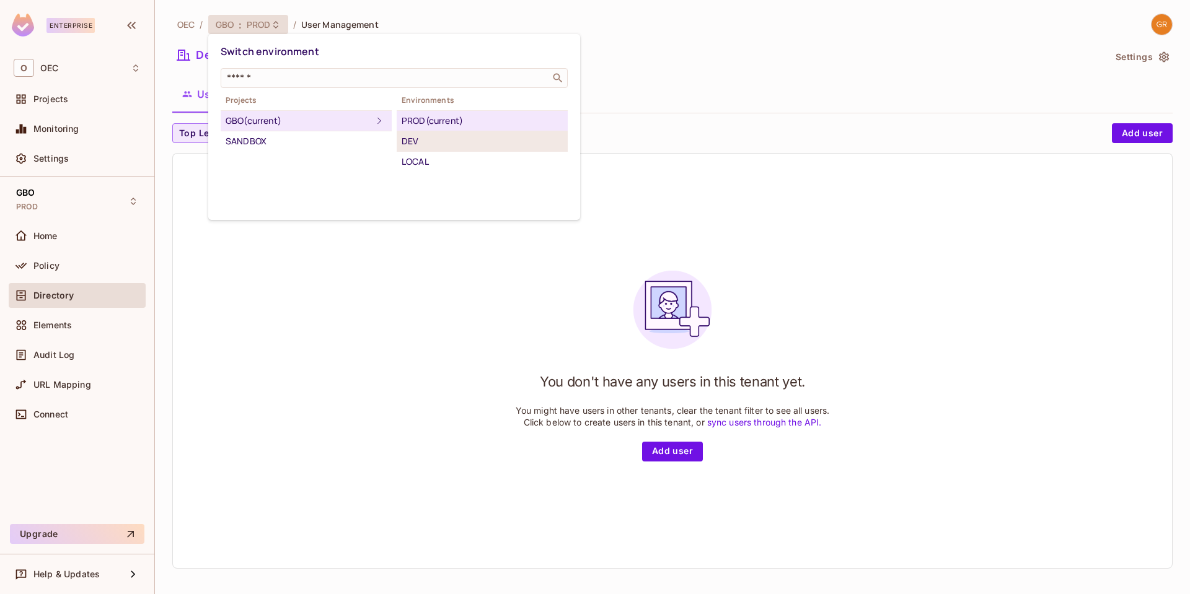
click at [433, 143] on div "DEV" at bounding box center [482, 141] width 161 height 15
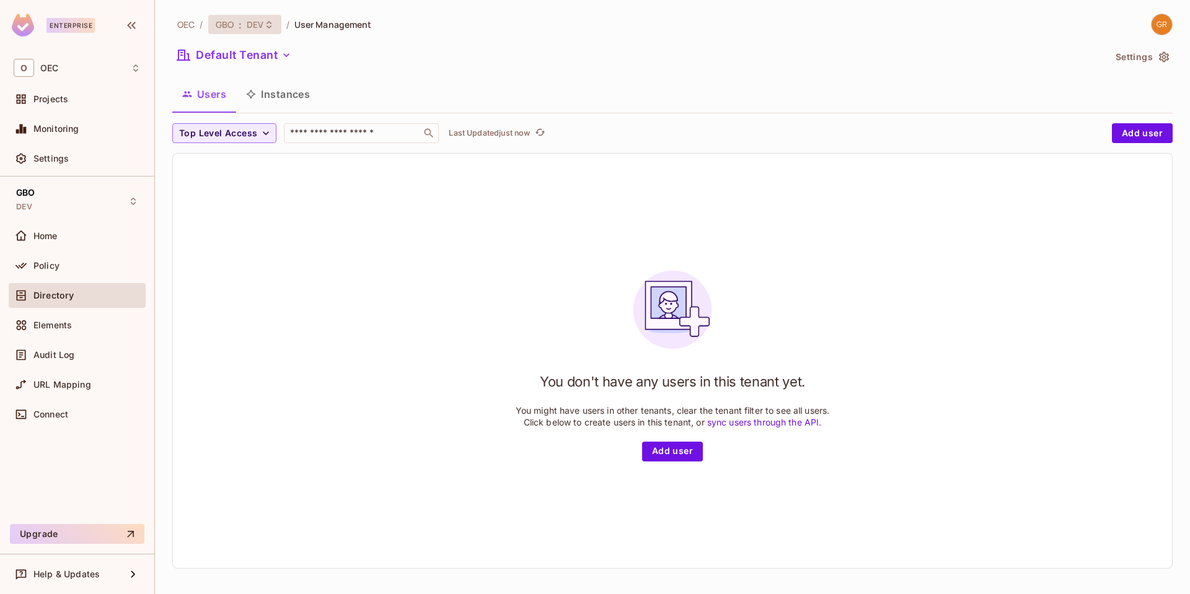
click at [268, 30] on div "GBO : DEV" at bounding box center [244, 24] width 73 height 19
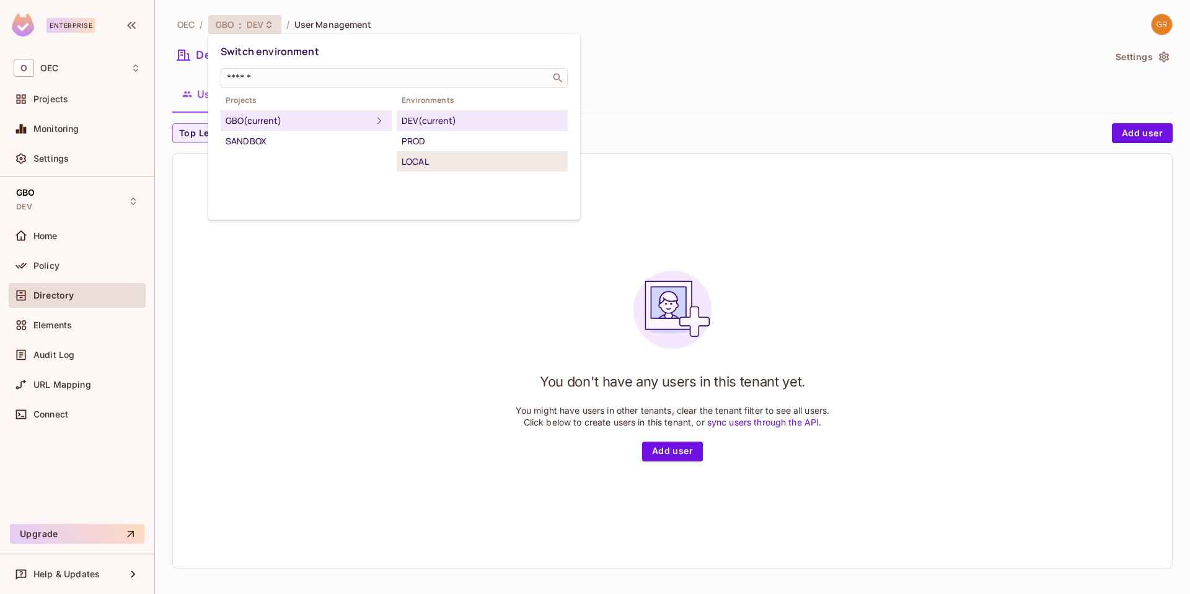
click at [412, 159] on div "LOCAL" at bounding box center [482, 161] width 161 height 15
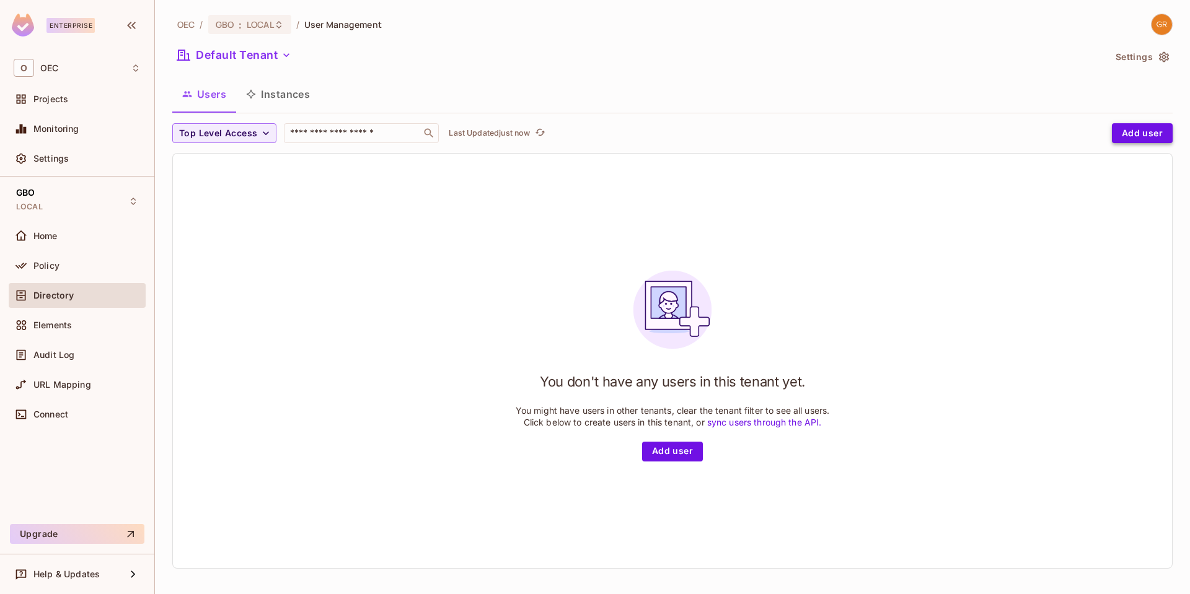
click at [1150, 137] on button "Add user" at bounding box center [1142, 133] width 61 height 20
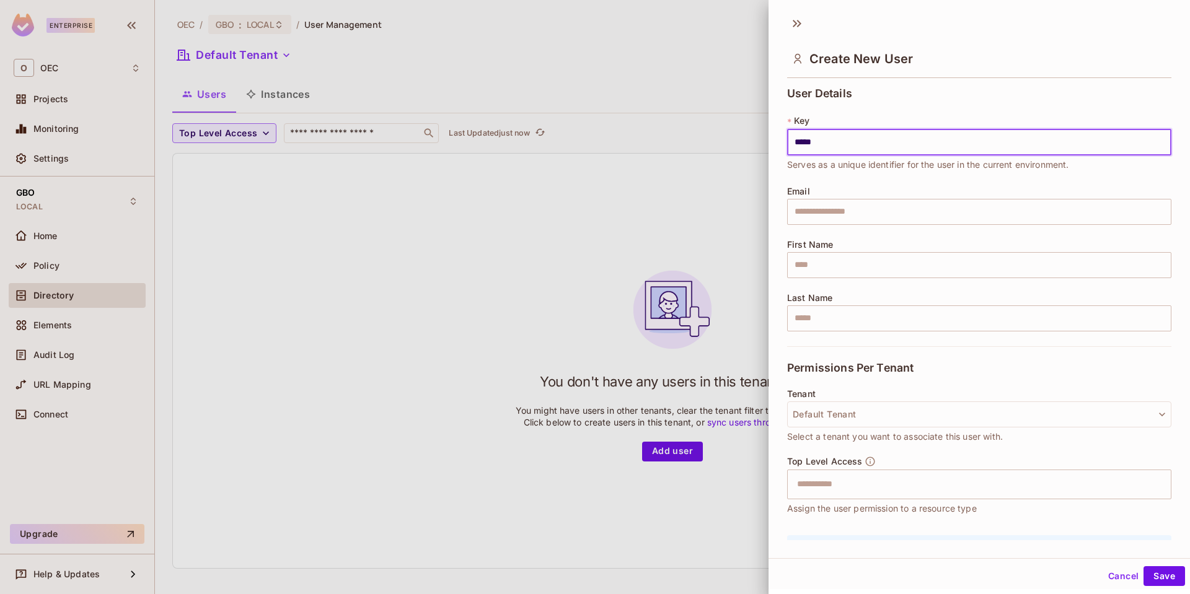
type input "*****"
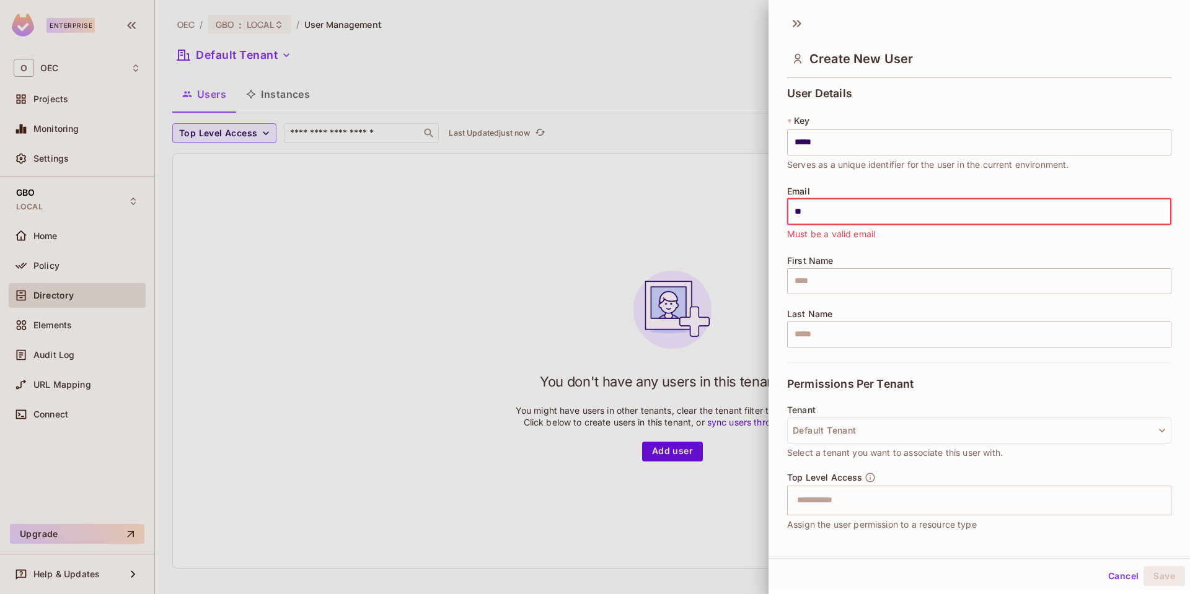
type input "**********"
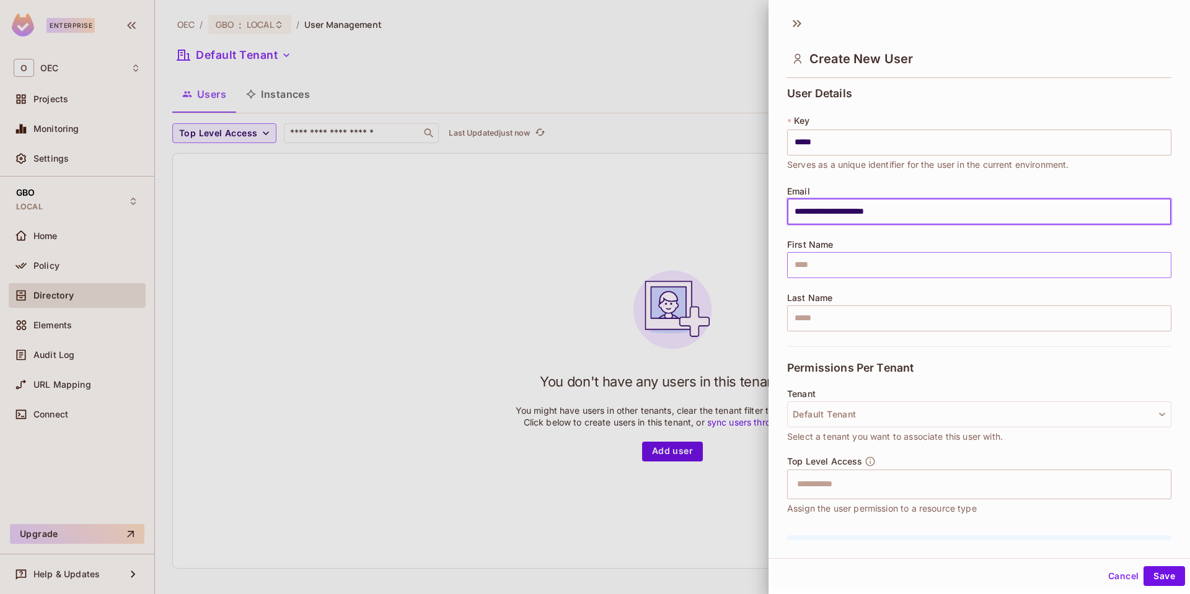
click at [829, 267] on input "text" at bounding box center [979, 265] width 384 height 26
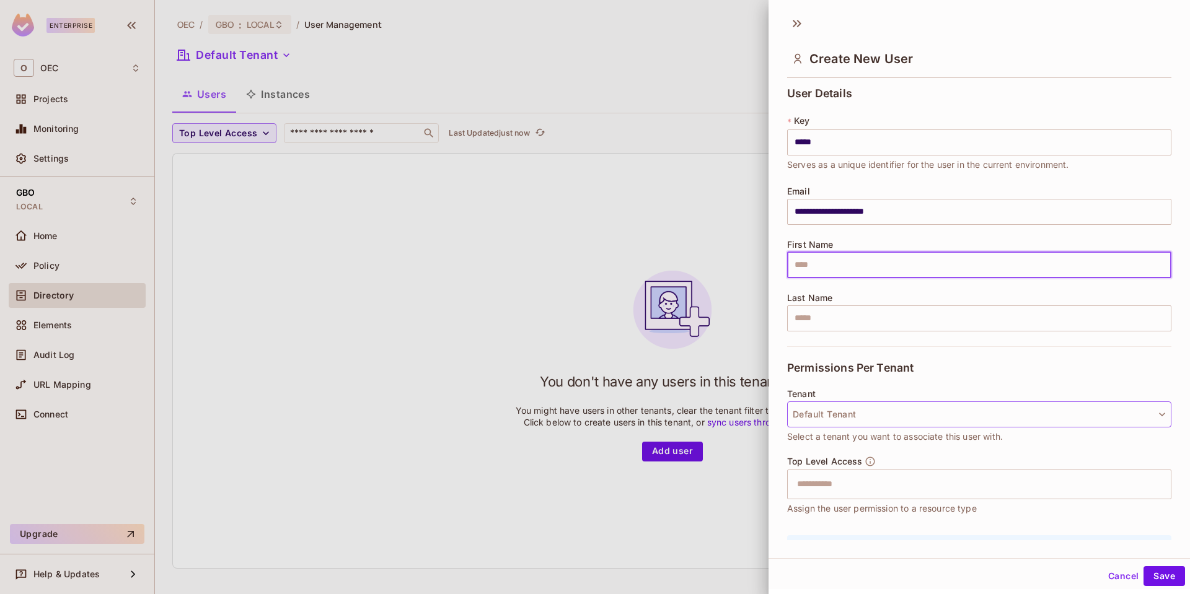
click at [1137, 410] on button "Default Tenant" at bounding box center [979, 415] width 384 height 26
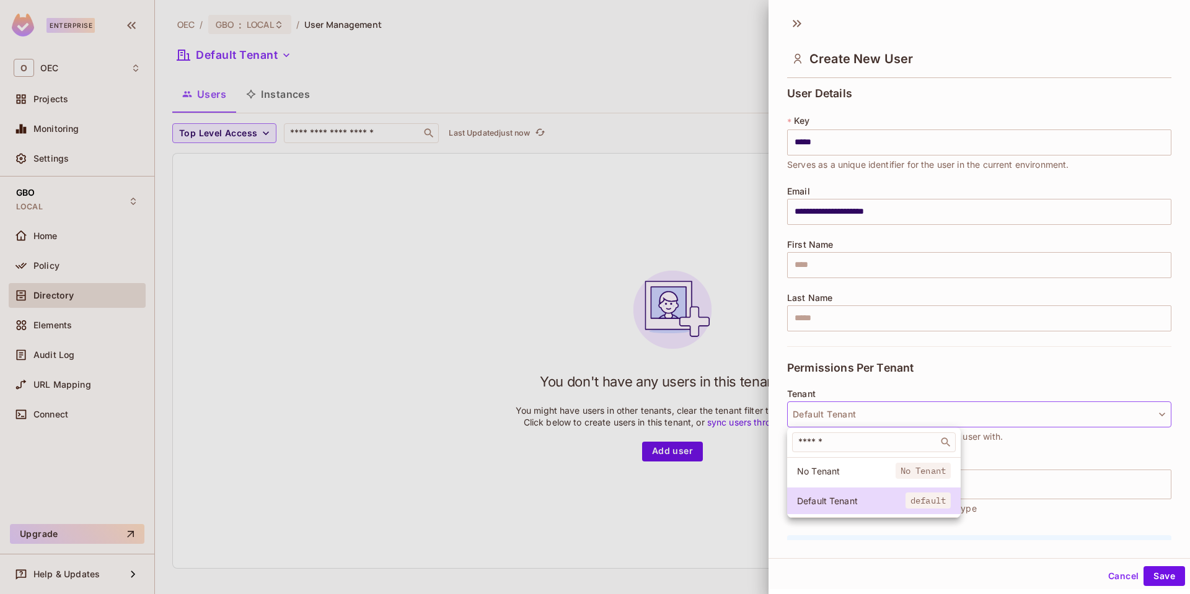
click at [1137, 410] on div at bounding box center [595, 297] width 1190 height 594
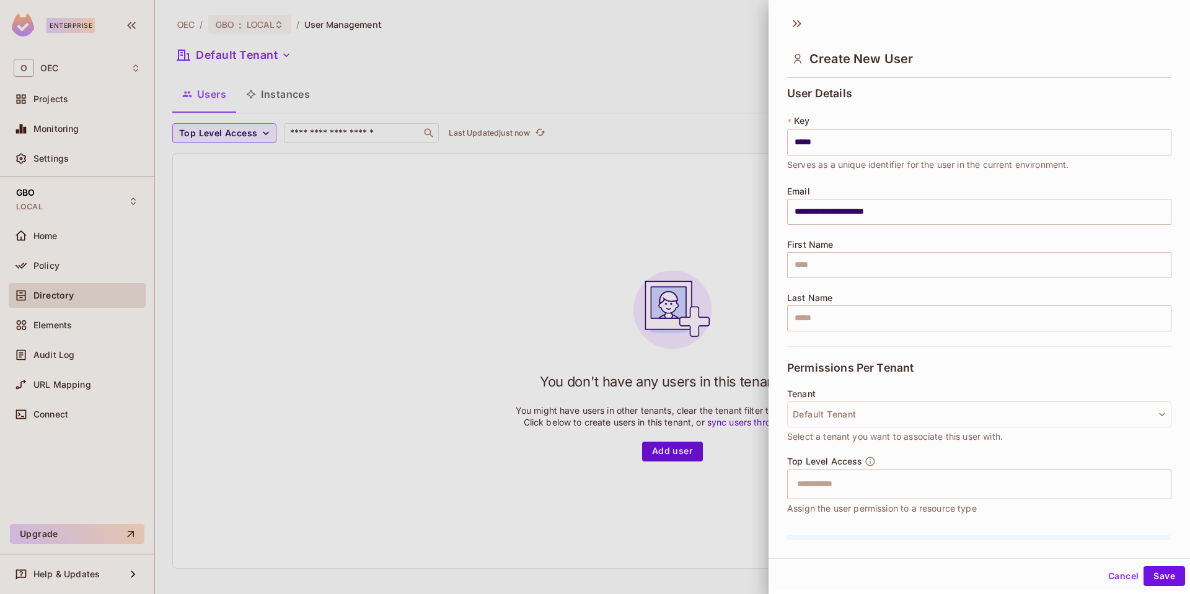
scroll to position [76, 0]
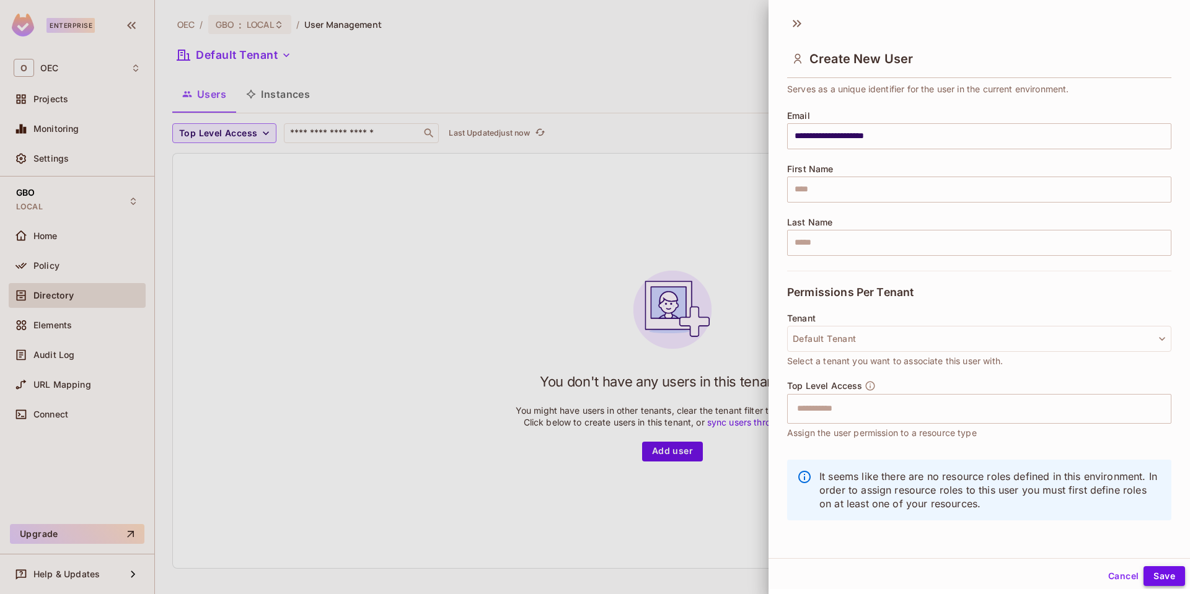
click at [1158, 579] on button "Save" at bounding box center [1164, 576] width 42 height 20
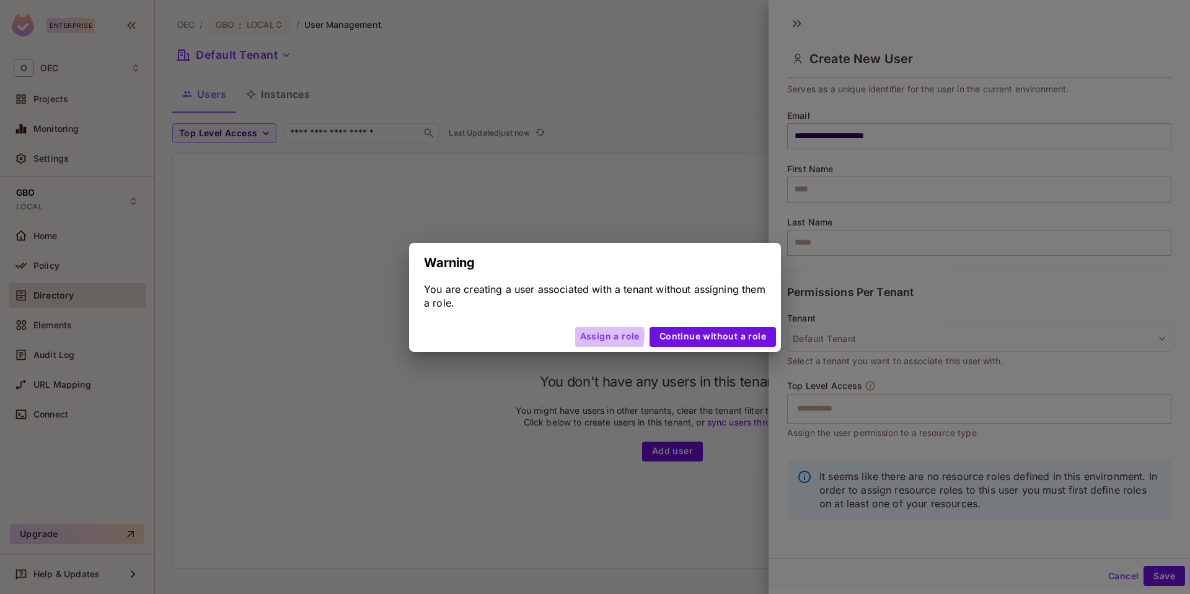
click at [607, 335] on button "Assign a role" at bounding box center [609, 337] width 69 height 20
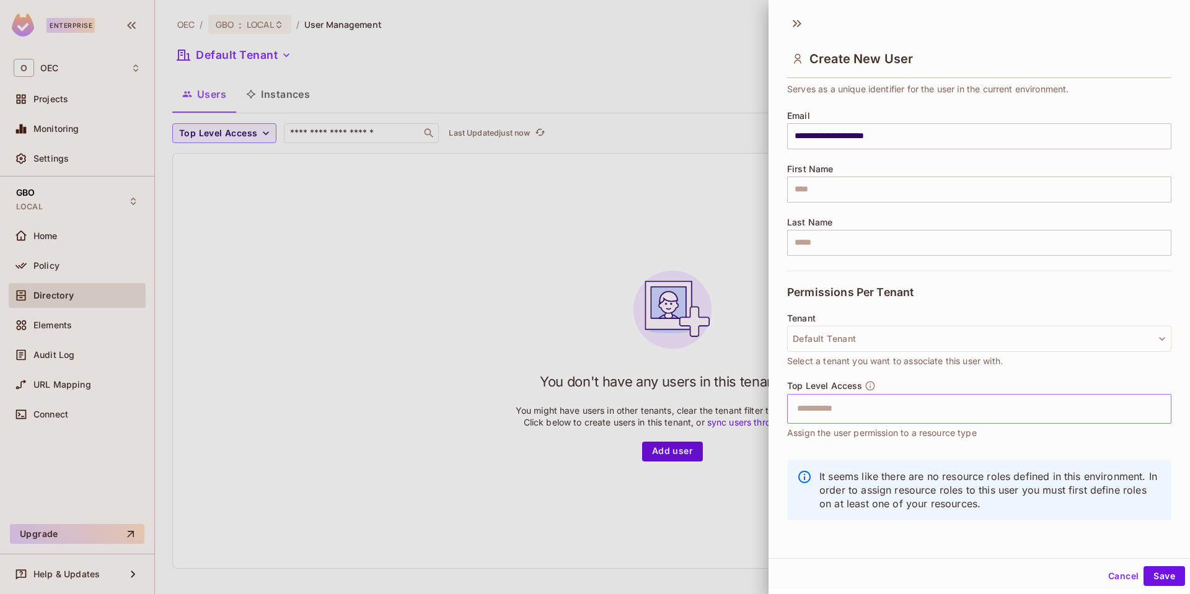
click at [1126, 408] on input "text" at bounding box center [968, 409] width 358 height 25
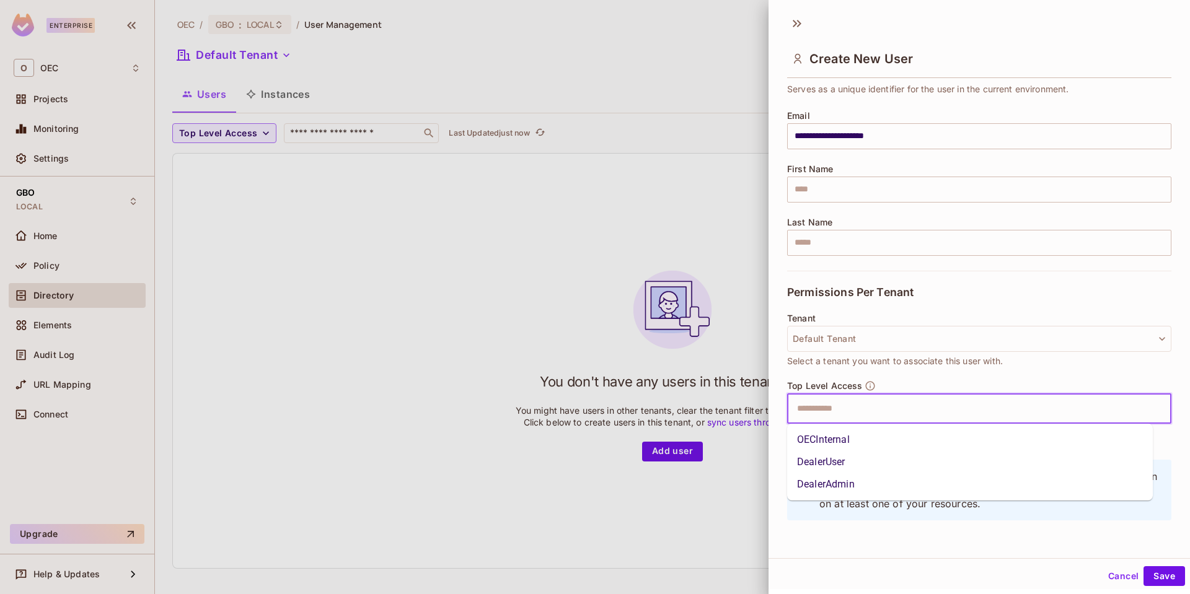
click at [841, 465] on li "DealerUser" at bounding box center [970, 462] width 366 height 22
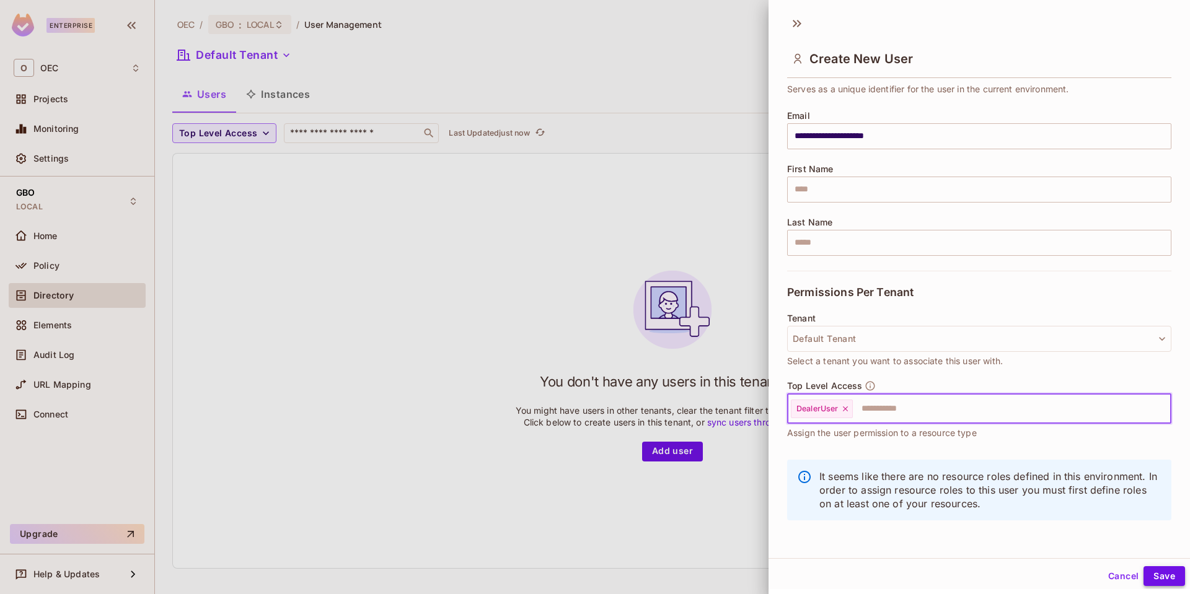
click at [1157, 579] on button "Save" at bounding box center [1164, 576] width 42 height 20
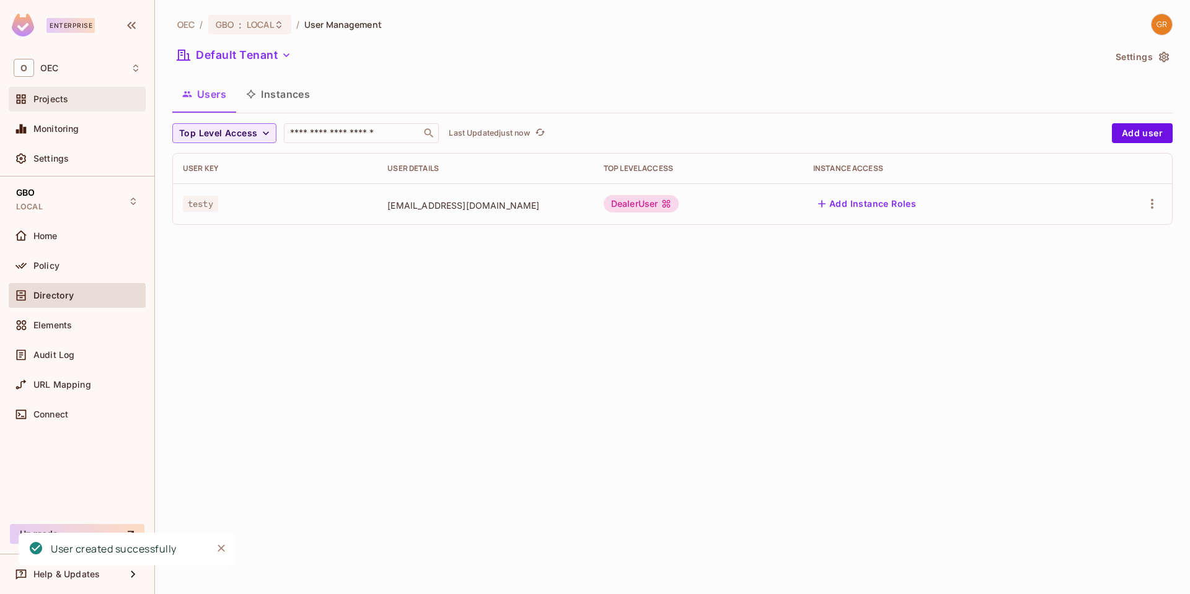
click at [55, 103] on span "Projects" at bounding box center [50, 99] width 35 height 10
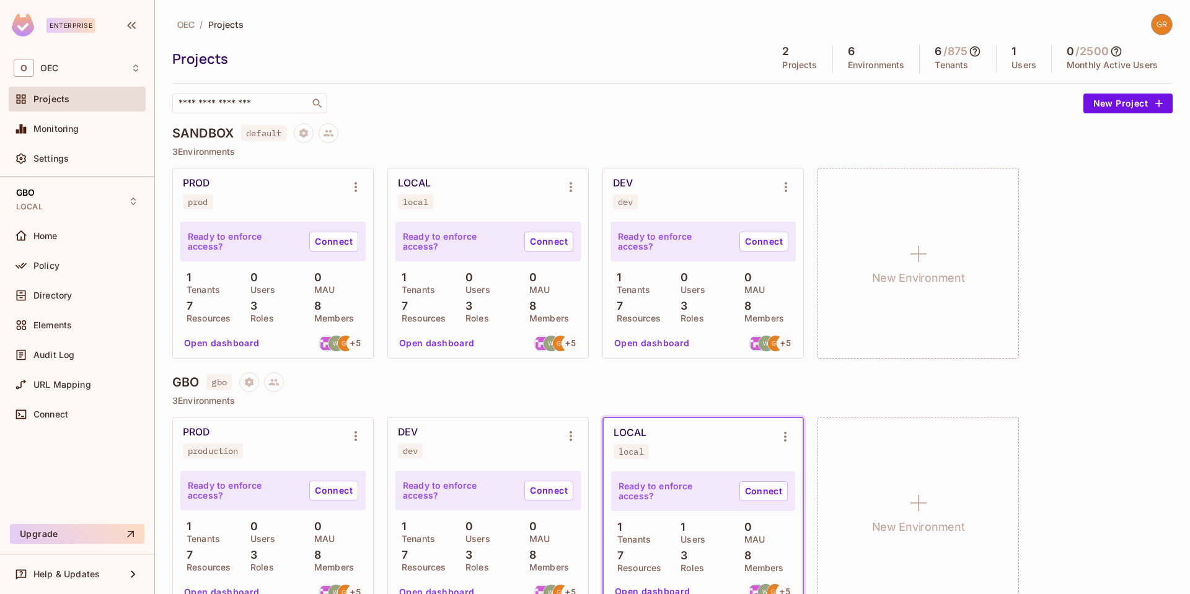
scroll to position [27, 0]
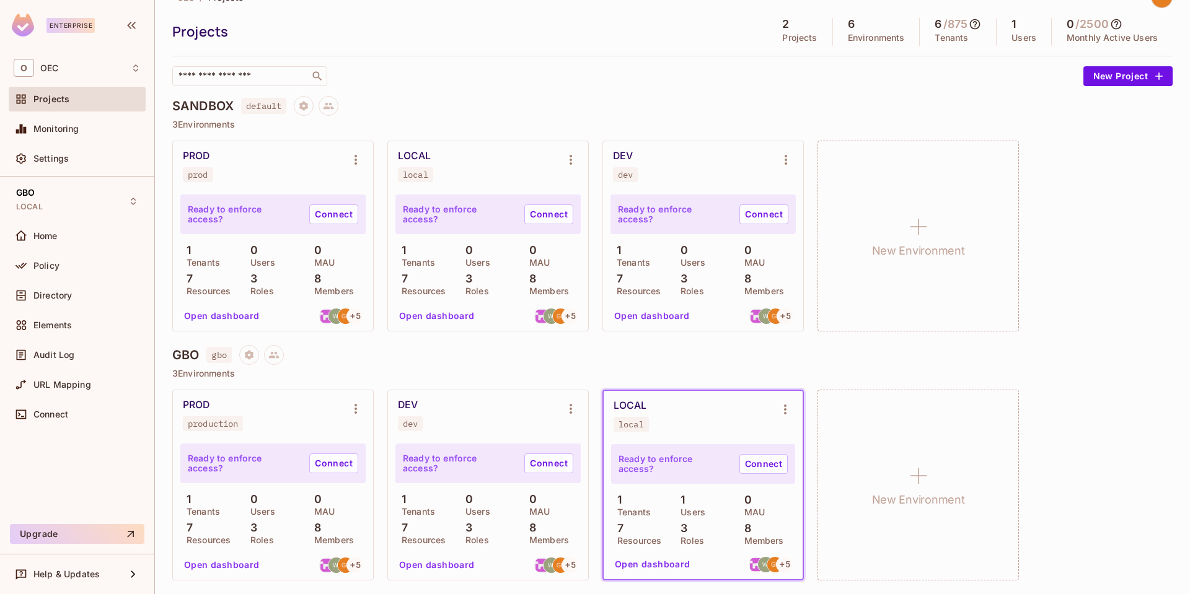
click at [657, 566] on button "Open dashboard" at bounding box center [653, 565] width 86 height 20
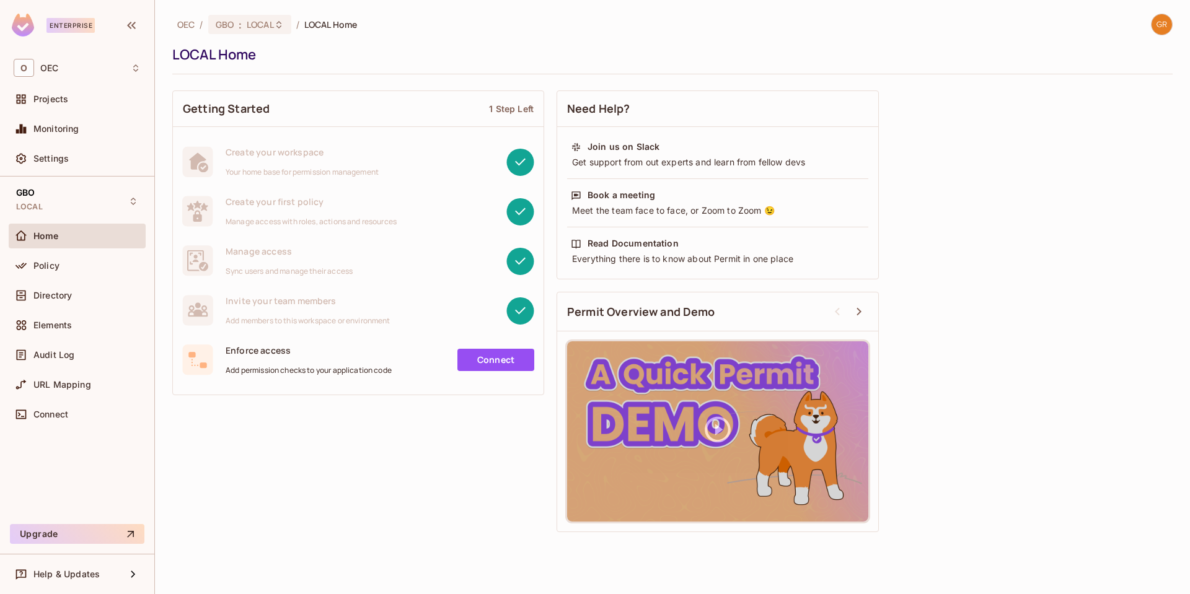
click at [502, 365] on link "Connect" at bounding box center [495, 360] width 77 height 22
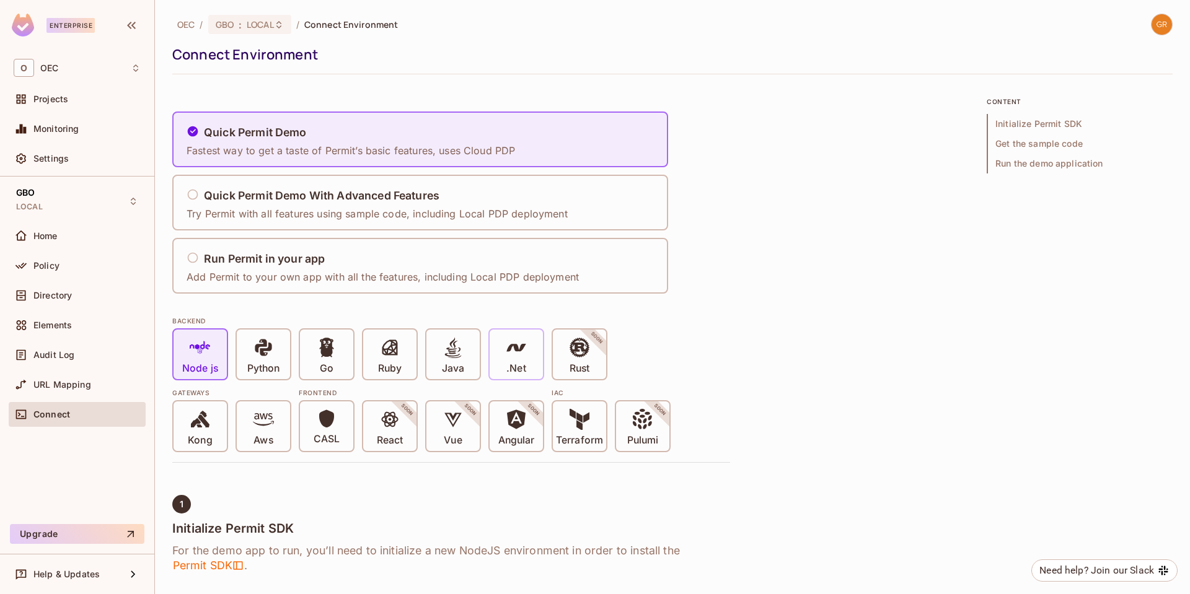
click at [516, 358] on icon at bounding box center [516, 347] width 21 height 21
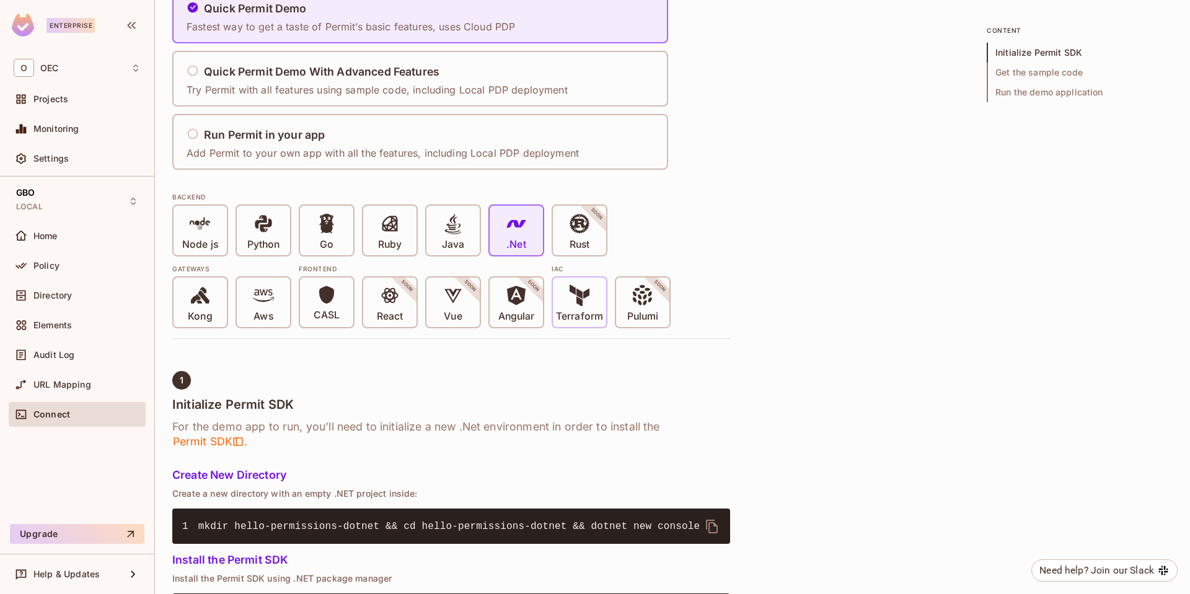
click at [585, 307] on span at bounding box center [579, 297] width 21 height 25
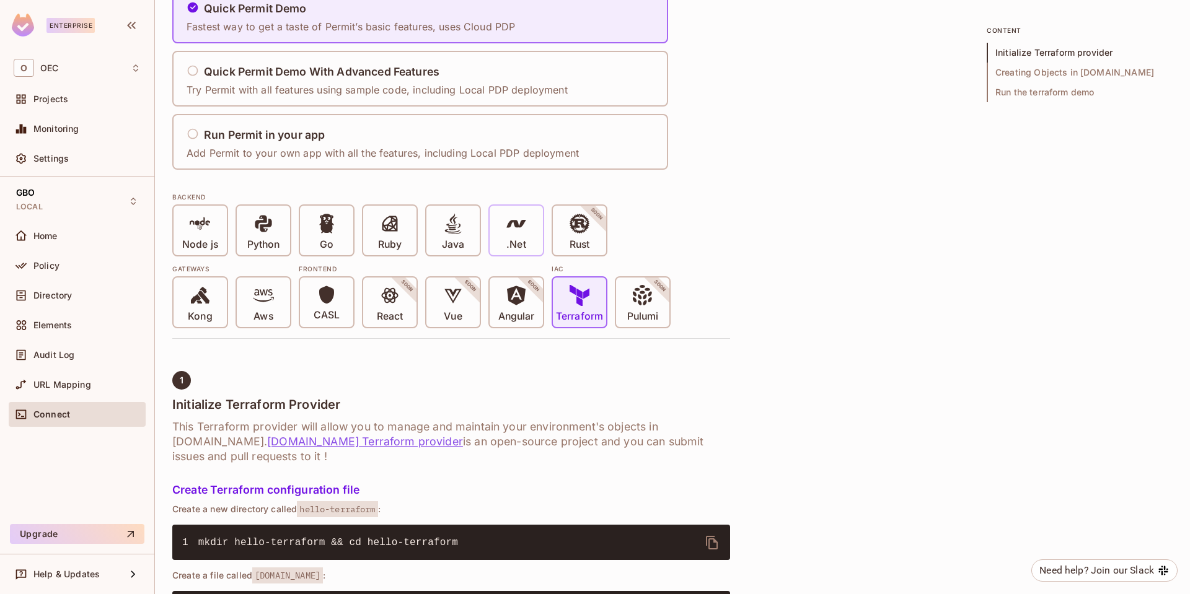
click at [506, 236] on span at bounding box center [516, 225] width 21 height 25
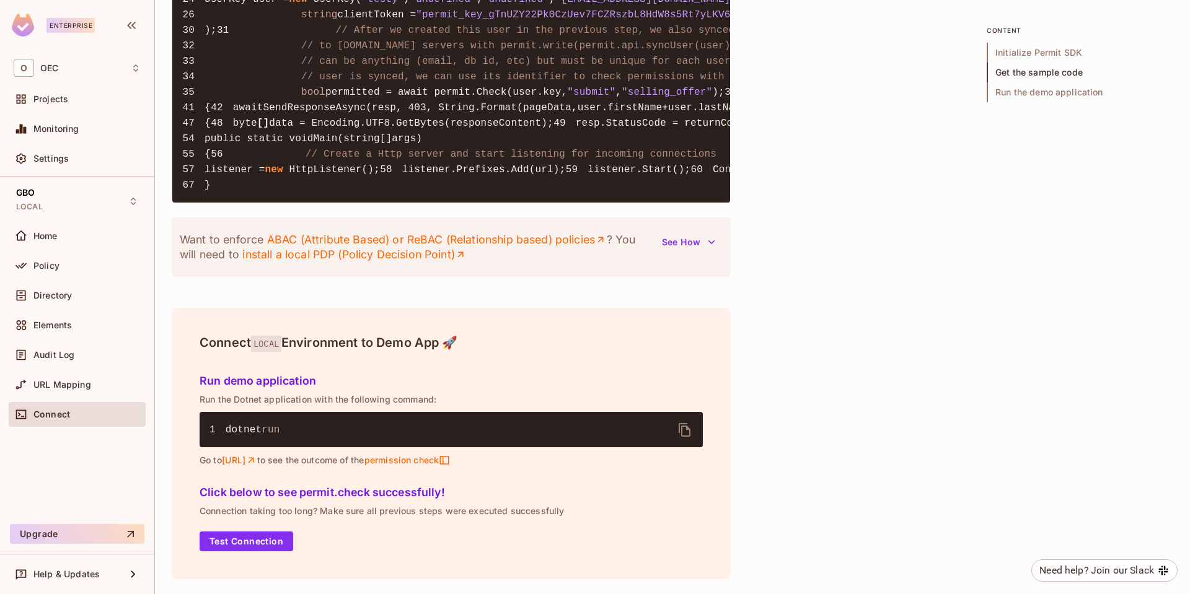
scroll to position [1728, 0]
click at [58, 163] on span "Settings" at bounding box center [50, 159] width 35 height 10
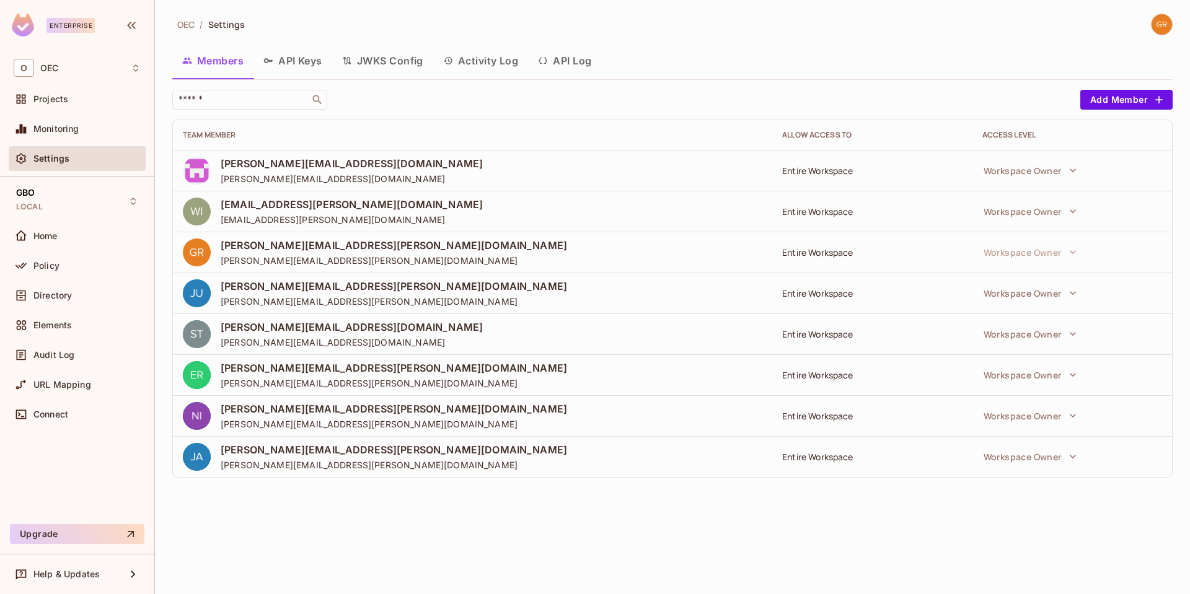
click at [289, 60] on button "API Keys" at bounding box center [292, 60] width 79 height 31
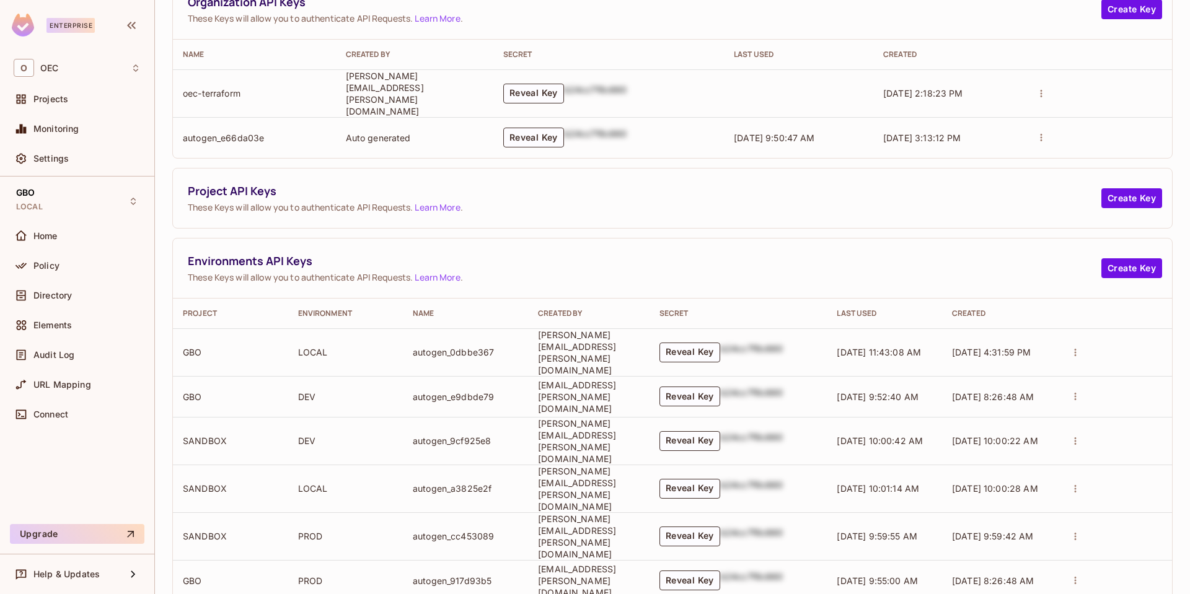
scroll to position [121, 0]
click at [713, 342] on button "Reveal Key" at bounding box center [689, 352] width 61 height 20
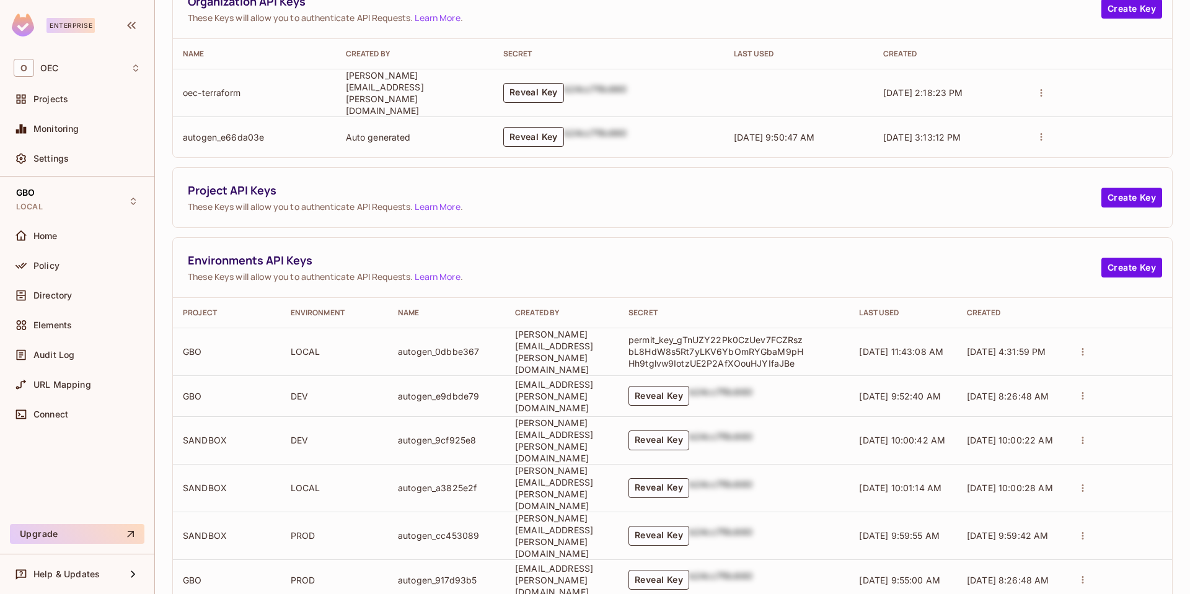
click at [1082, 346] on icon "actions" at bounding box center [1082, 351] width 11 height 11
click at [737, 325] on div at bounding box center [595, 297] width 1190 height 594
click at [741, 338] on p "permit_key_gTnUZY22Pk0CzUev7FCZRszbL8HdW8s5Rt7yLKV6YbOmRYGbaM9pHHh9tglvw9IotzUE…" at bounding box center [718, 351] width 180 height 35
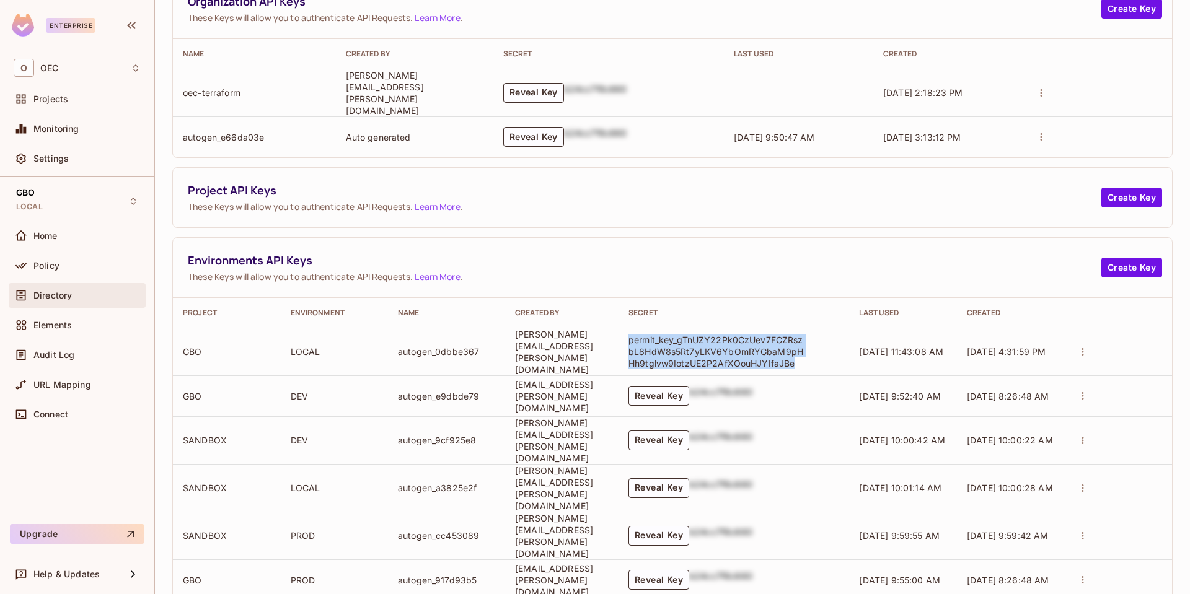
copy p "permit_key_gTnUZY22Pk0CzUev7FCZRszbL8HdW8s5Rt7yLKV6YbOmRYGbaM9pHHh9tglvw9IotzUE…"
